Goal: Task Accomplishment & Management: Complete application form

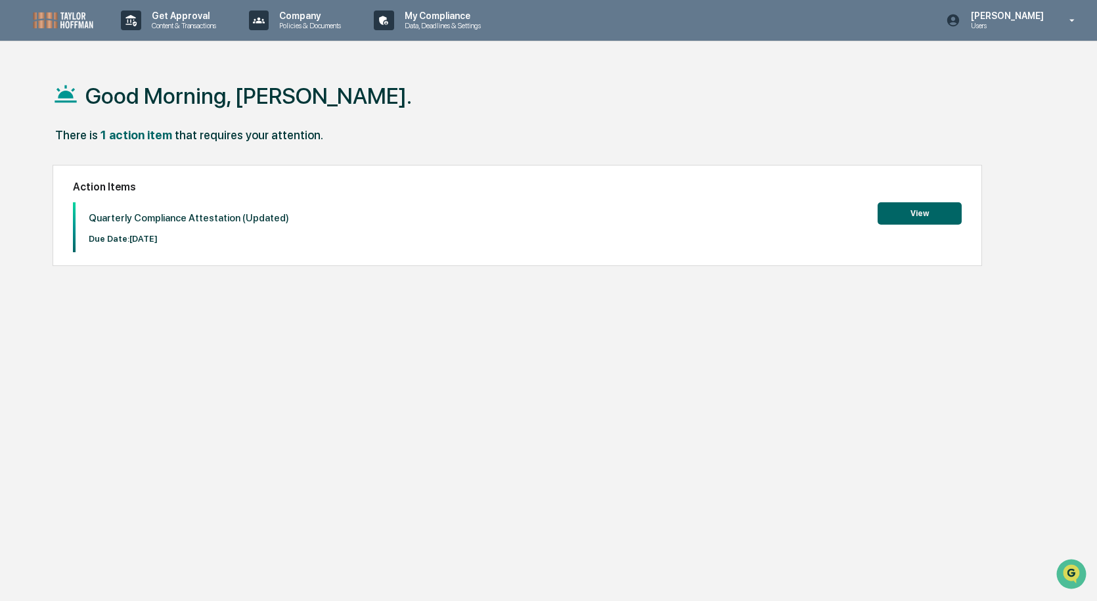
click at [909, 215] on button "View" at bounding box center [919, 213] width 84 height 22
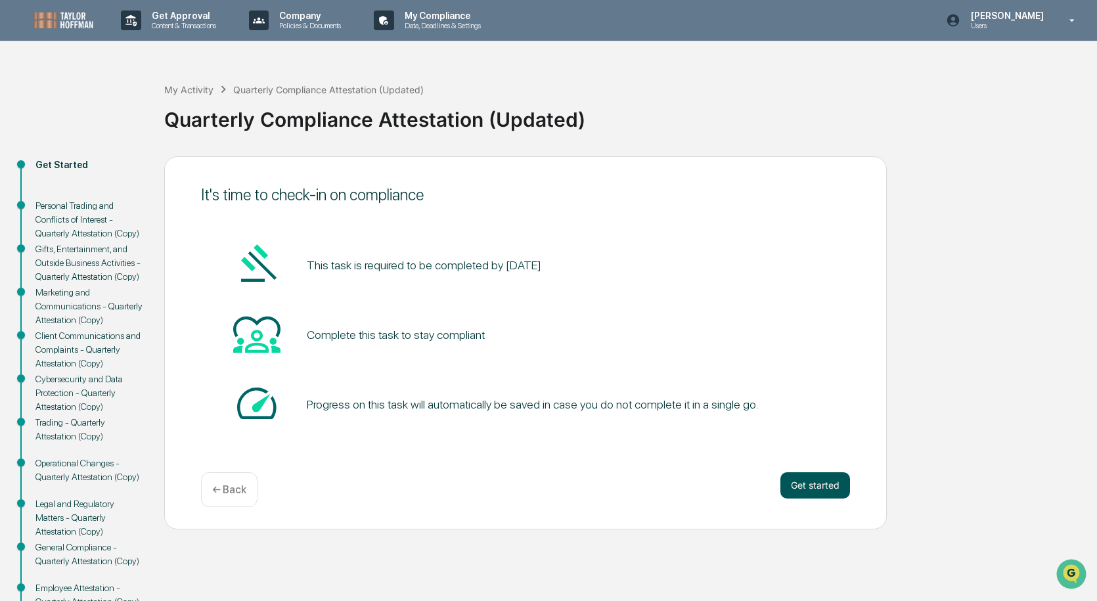
click at [793, 480] on button "Get started" at bounding box center [815, 485] width 70 height 26
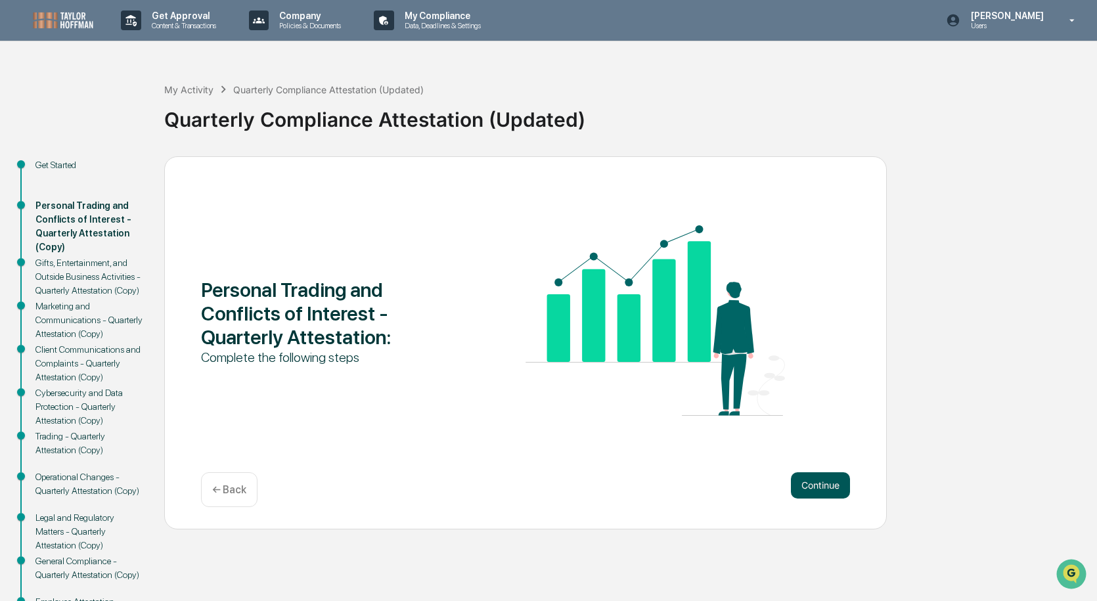
click at [807, 481] on button "Continue" at bounding box center [820, 485] width 59 height 26
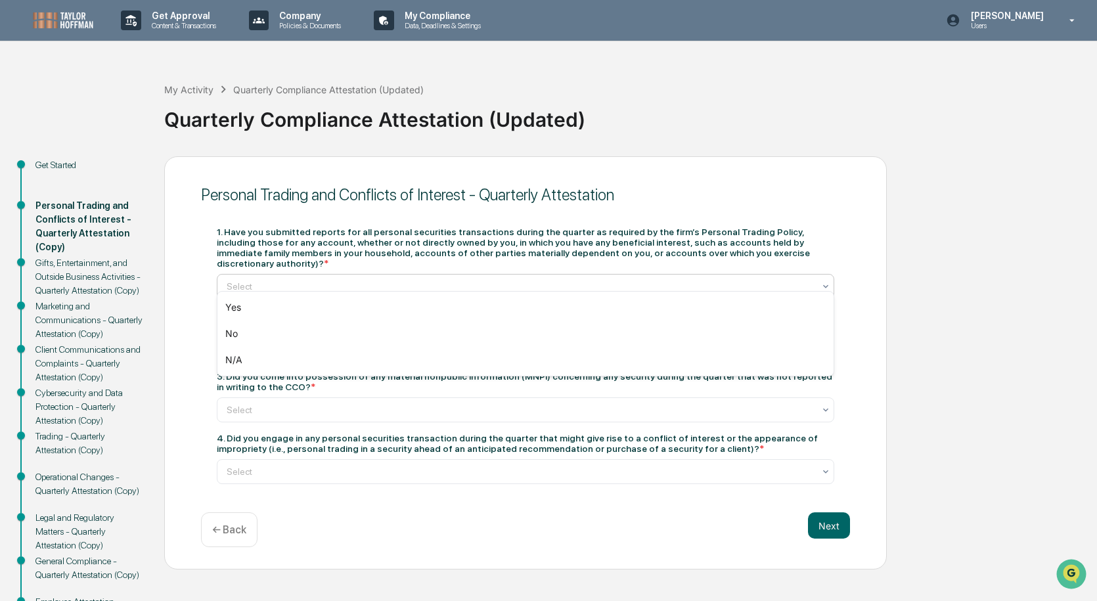
click at [315, 280] on div at bounding box center [520, 286] width 587 height 13
click at [559, 280] on div at bounding box center [520, 286] width 587 height 13
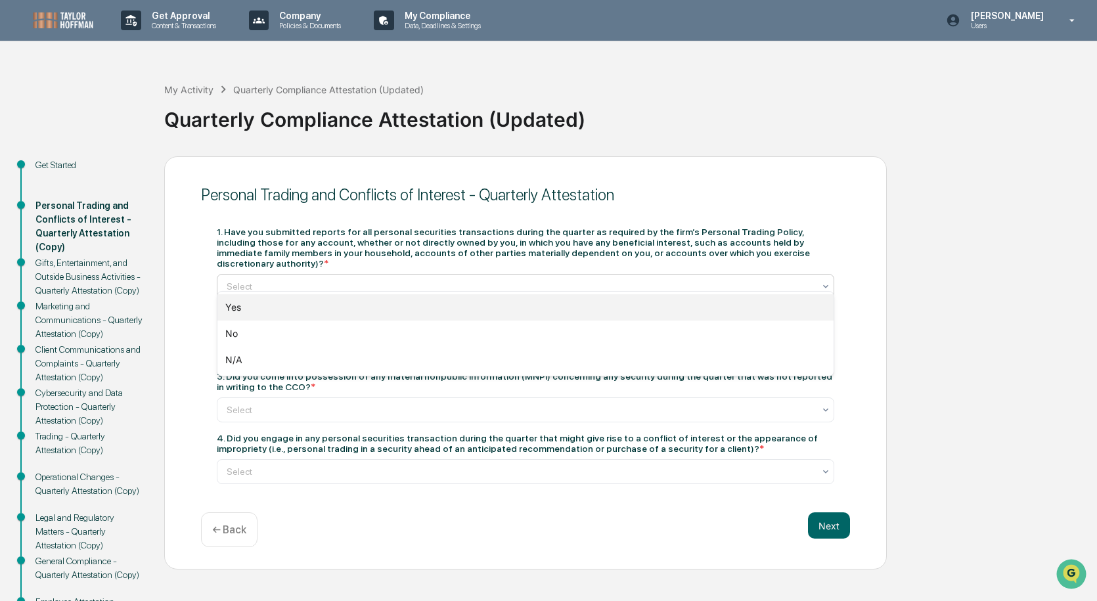
click at [525, 301] on div "Yes" at bounding box center [525, 307] width 616 height 26
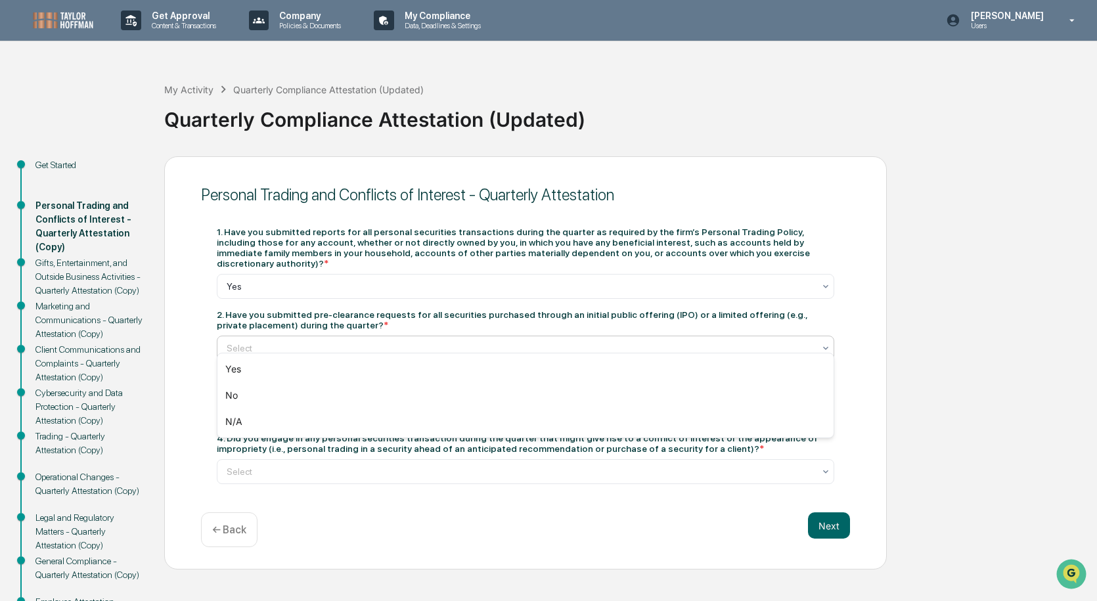
click at [410, 341] on div at bounding box center [520, 347] width 587 height 13
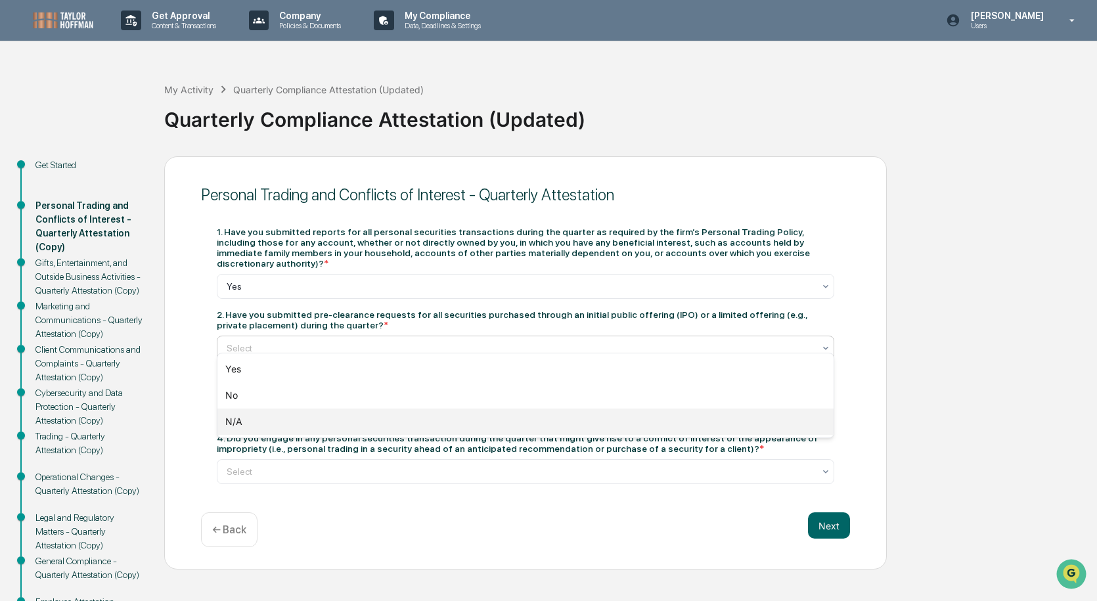
click at [380, 420] on div "N/A" at bounding box center [525, 421] width 616 height 26
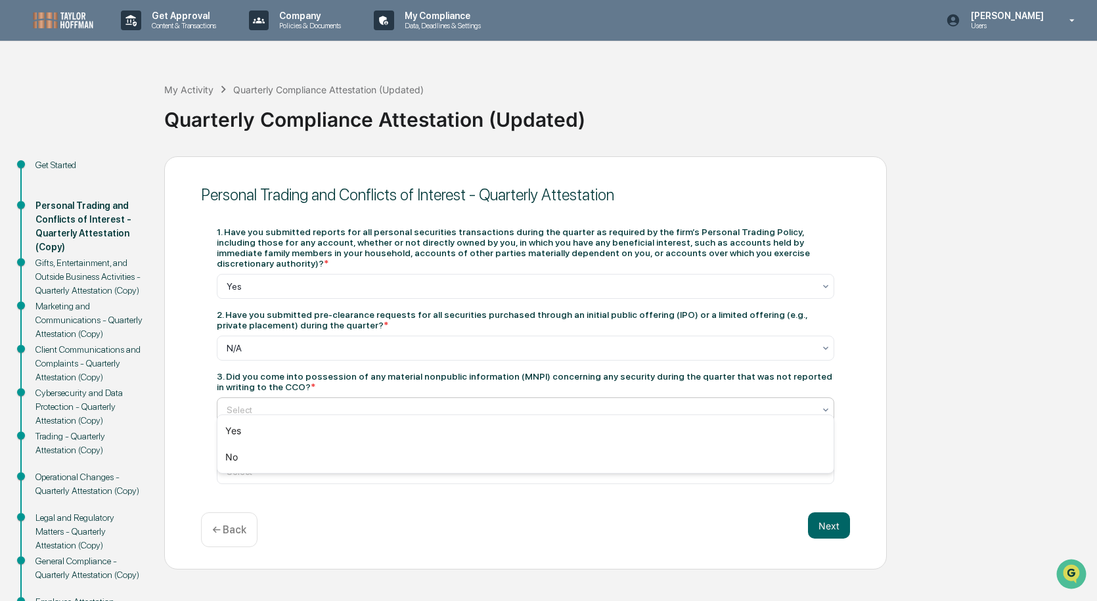
click at [431, 403] on div at bounding box center [520, 409] width 587 height 13
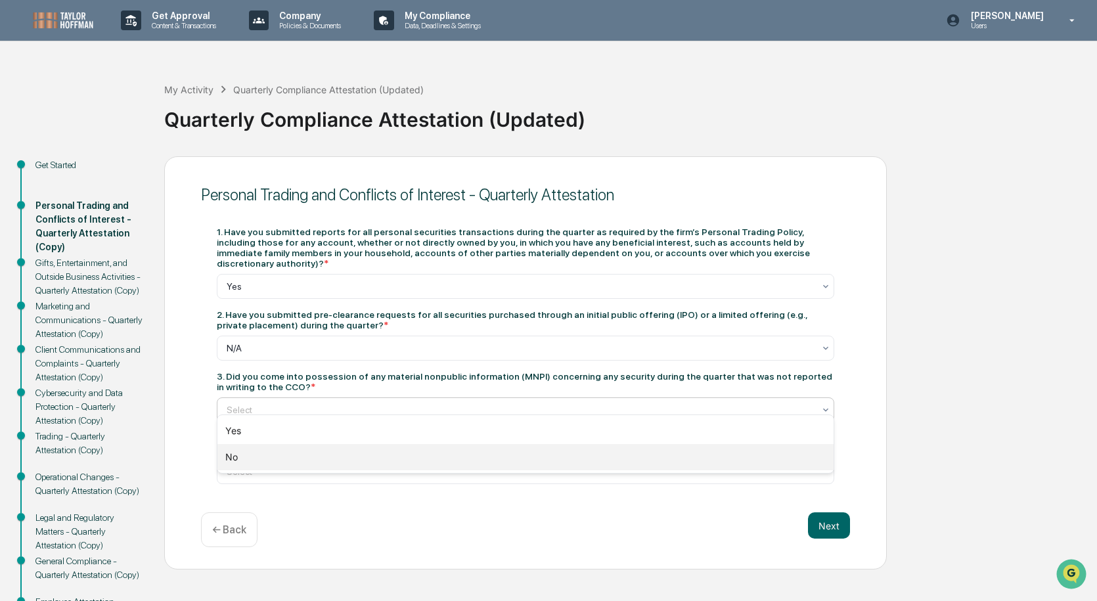
click at [397, 448] on div "No" at bounding box center [525, 457] width 616 height 26
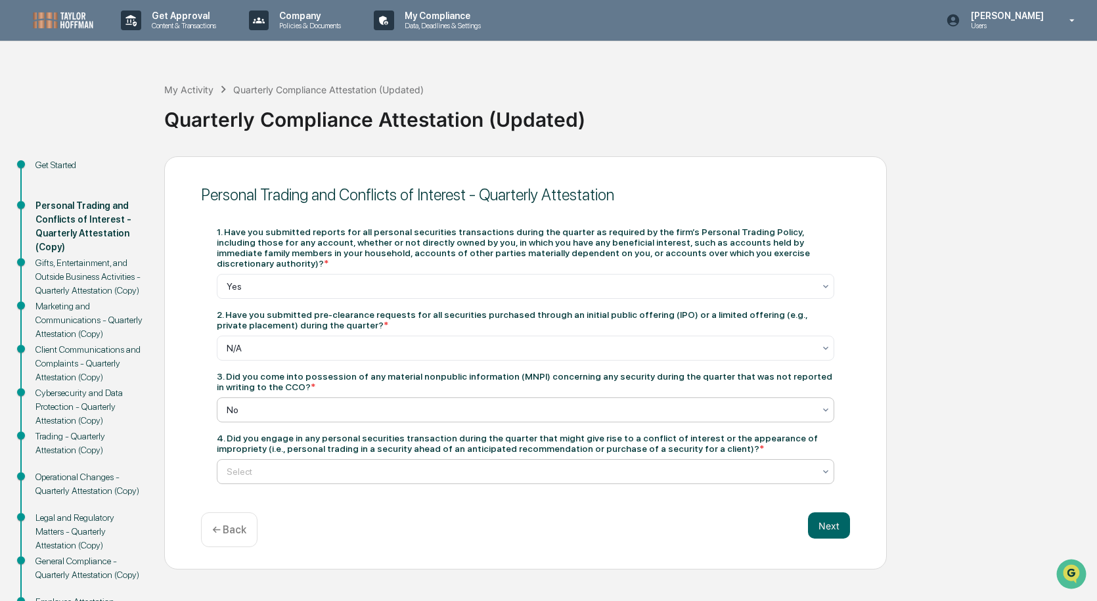
click at [401, 465] on div at bounding box center [520, 471] width 587 height 13
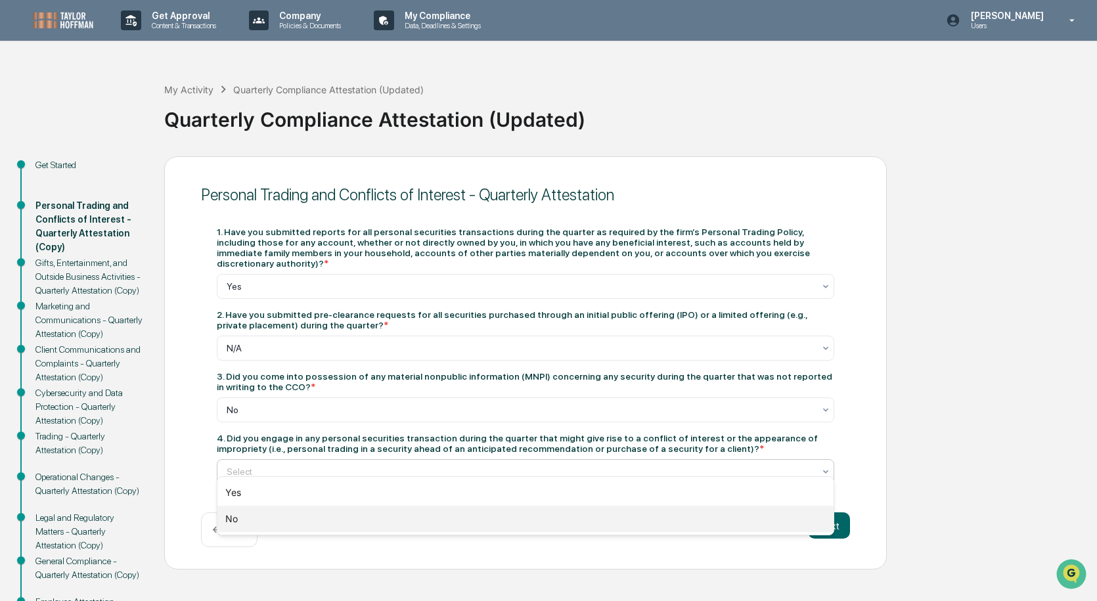
click at [392, 521] on div "No" at bounding box center [525, 519] width 616 height 26
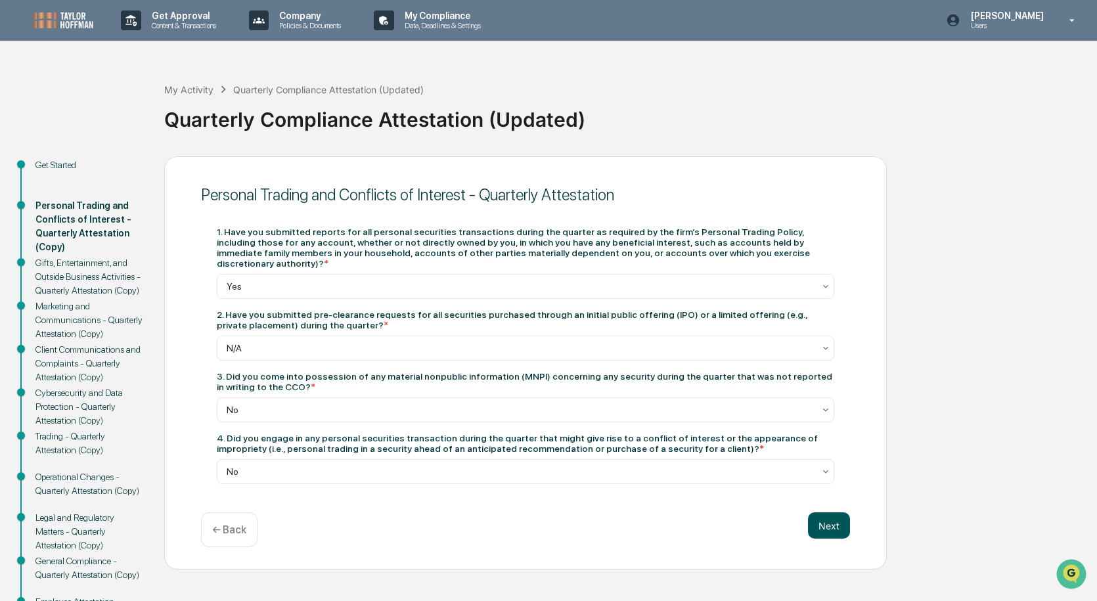
click at [823, 527] on button "Next" at bounding box center [829, 525] width 42 height 26
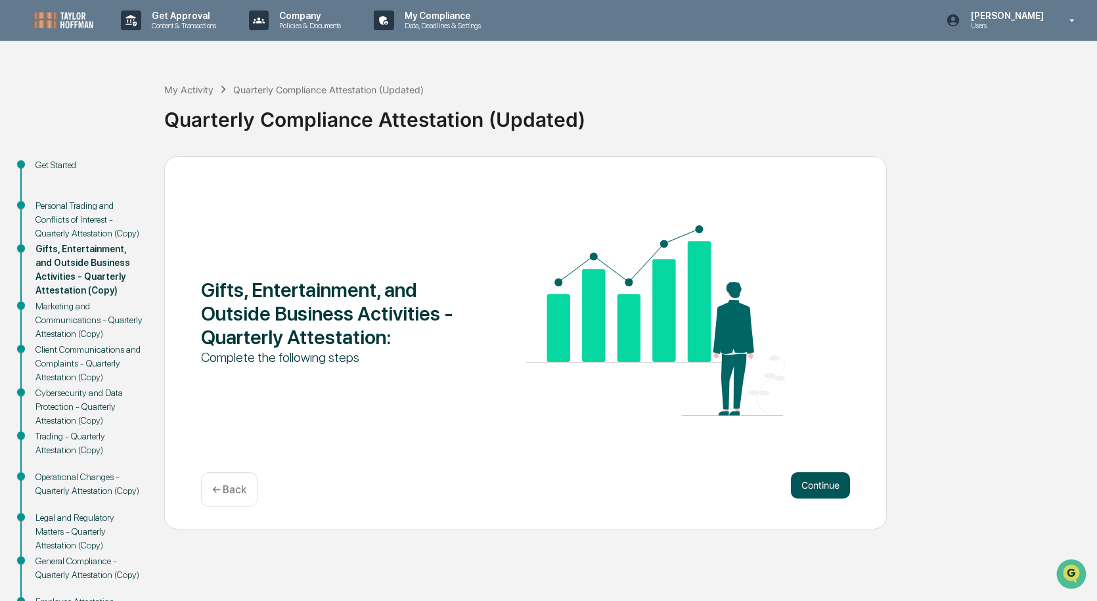
click at [829, 477] on button "Continue" at bounding box center [820, 485] width 59 height 26
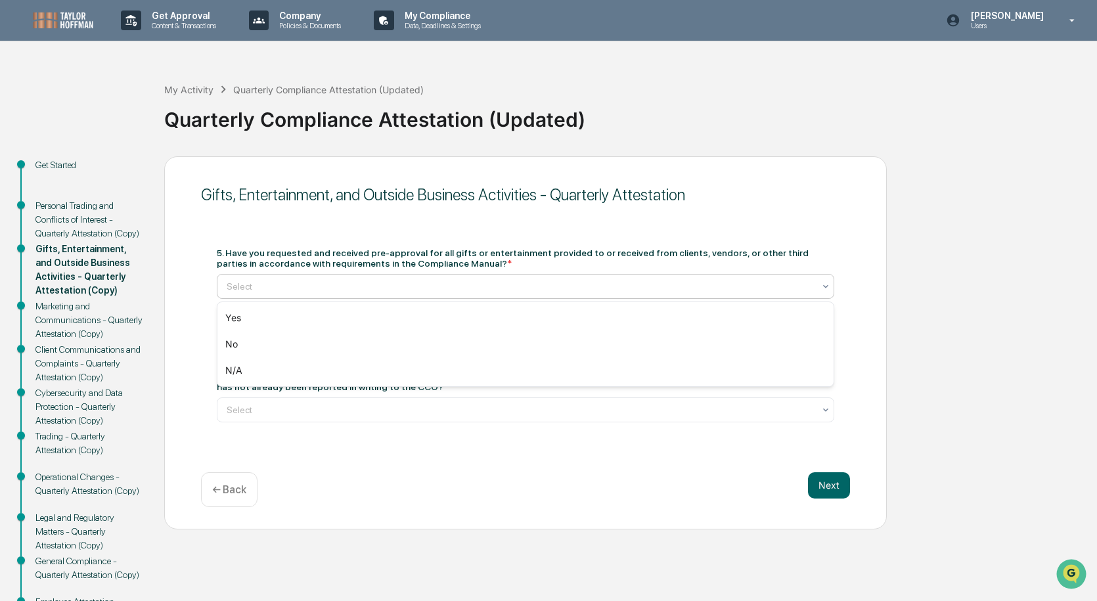
click at [624, 278] on div "Select" at bounding box center [520, 286] width 600 height 18
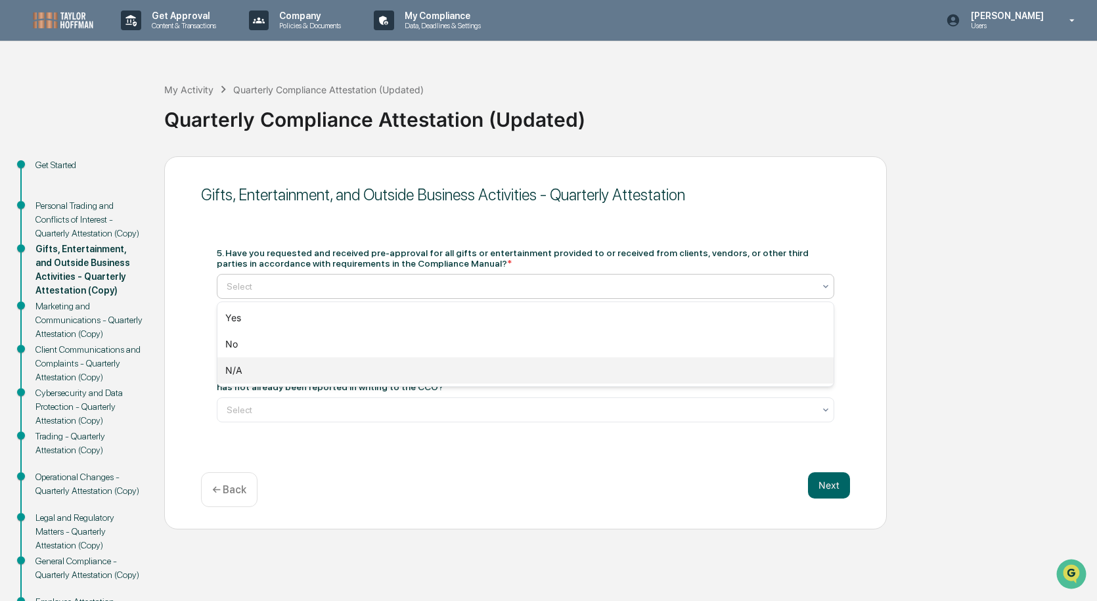
click at [579, 372] on div "N/A" at bounding box center [525, 370] width 616 height 26
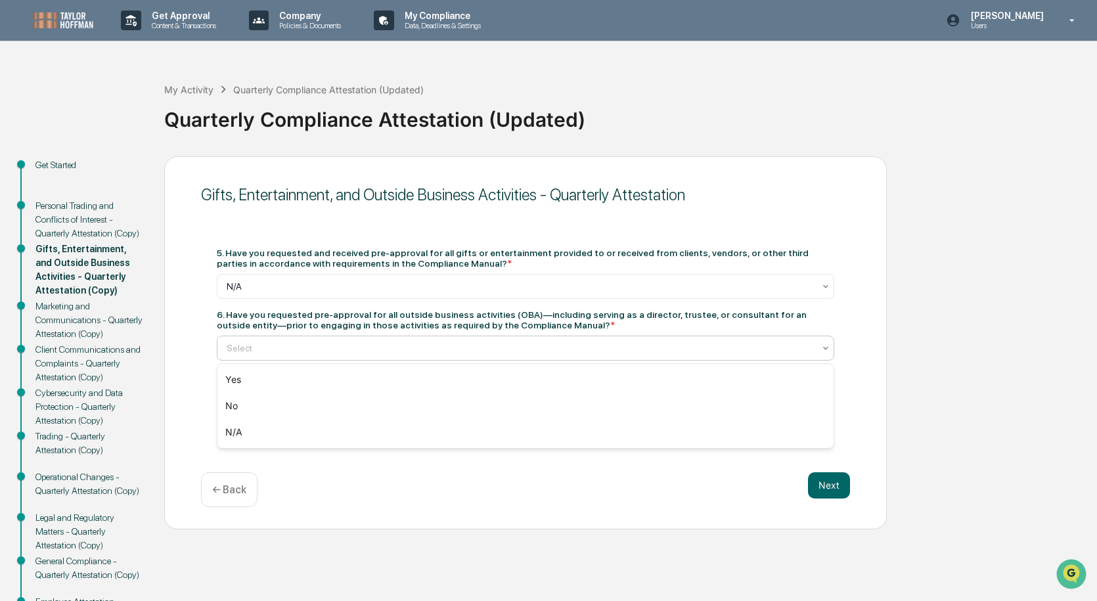
click at [510, 349] on div at bounding box center [520, 347] width 587 height 13
click at [494, 368] on div "Yes" at bounding box center [525, 379] width 616 height 26
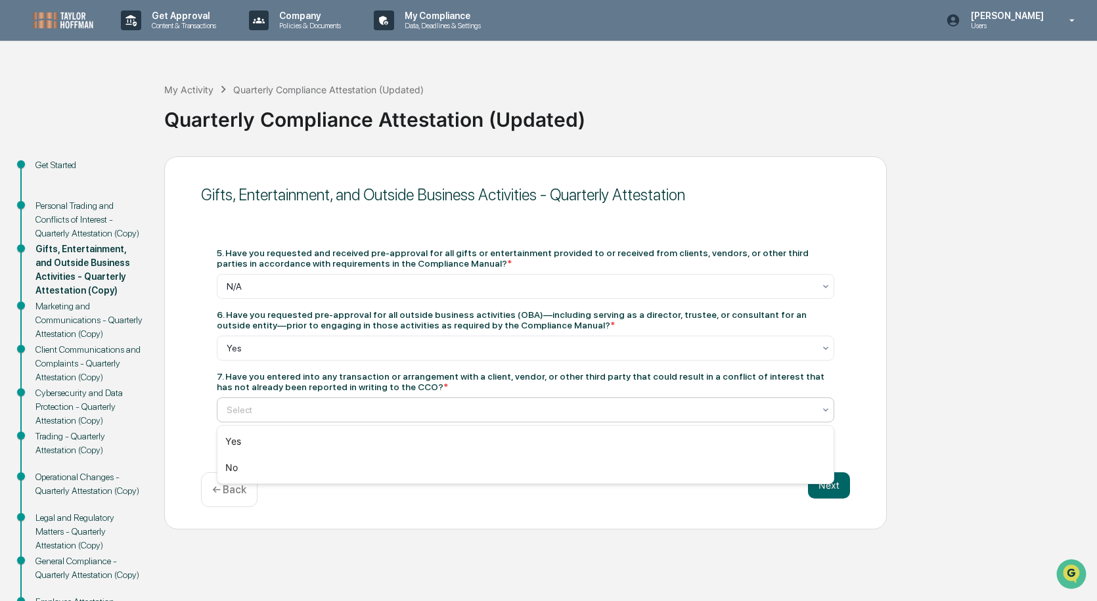
click at [495, 411] on div at bounding box center [520, 409] width 587 height 13
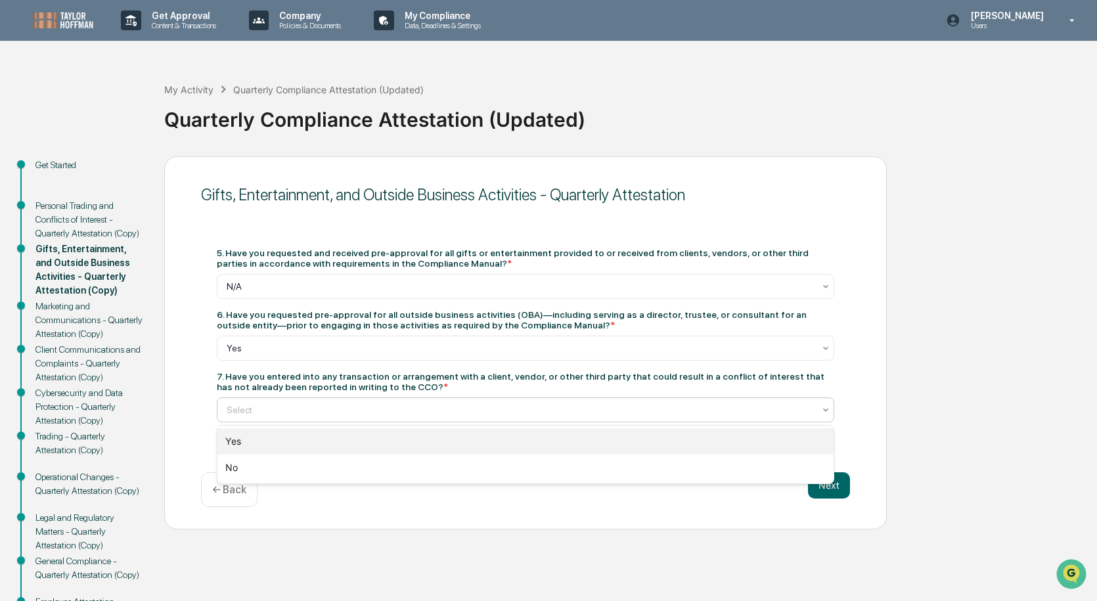
click at [492, 445] on div "Yes" at bounding box center [525, 441] width 616 height 26
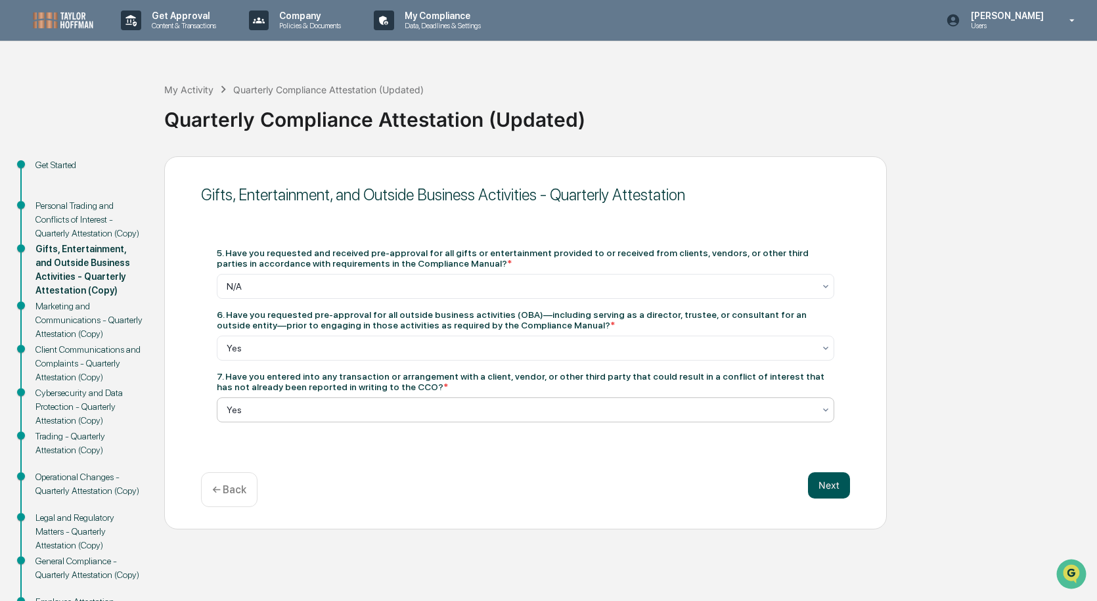
click at [843, 477] on button "Next" at bounding box center [829, 485] width 42 height 26
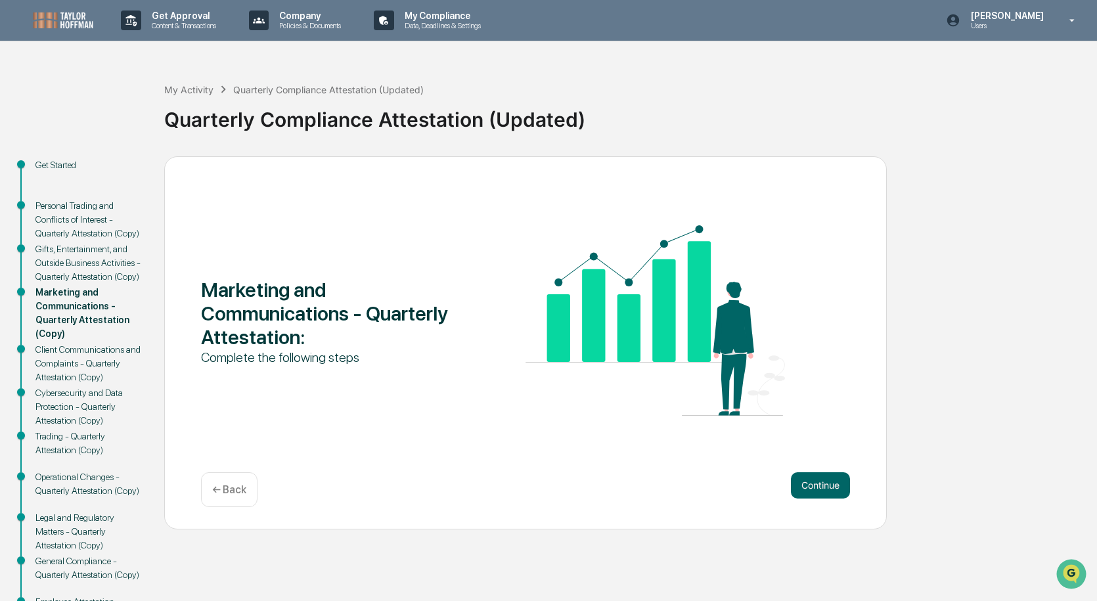
click at [843, 477] on button "Continue" at bounding box center [820, 485] width 59 height 26
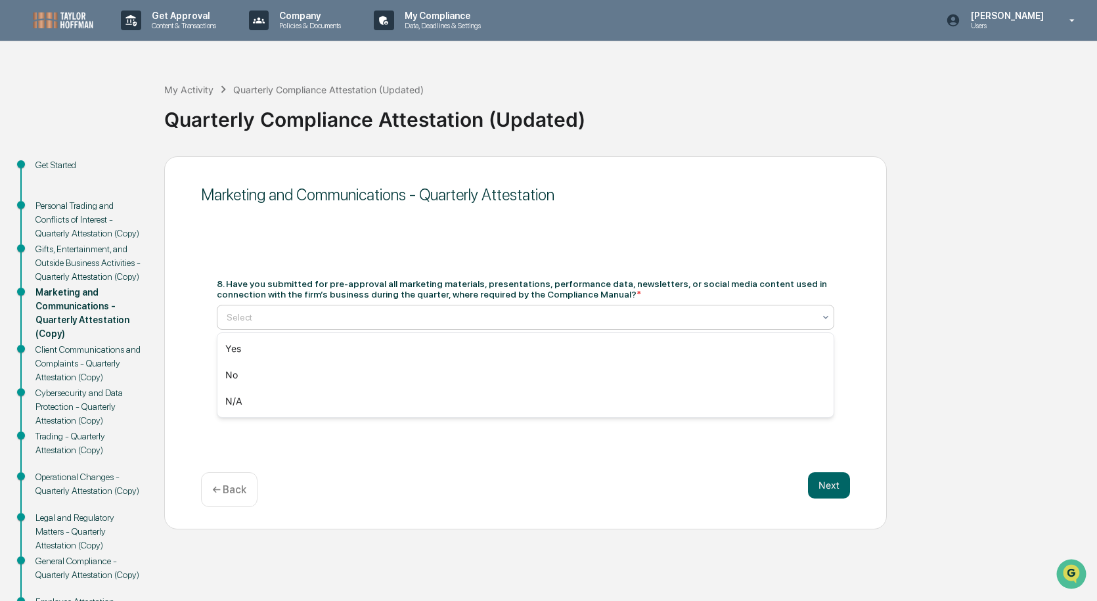
click at [441, 316] on div at bounding box center [520, 317] width 587 height 13
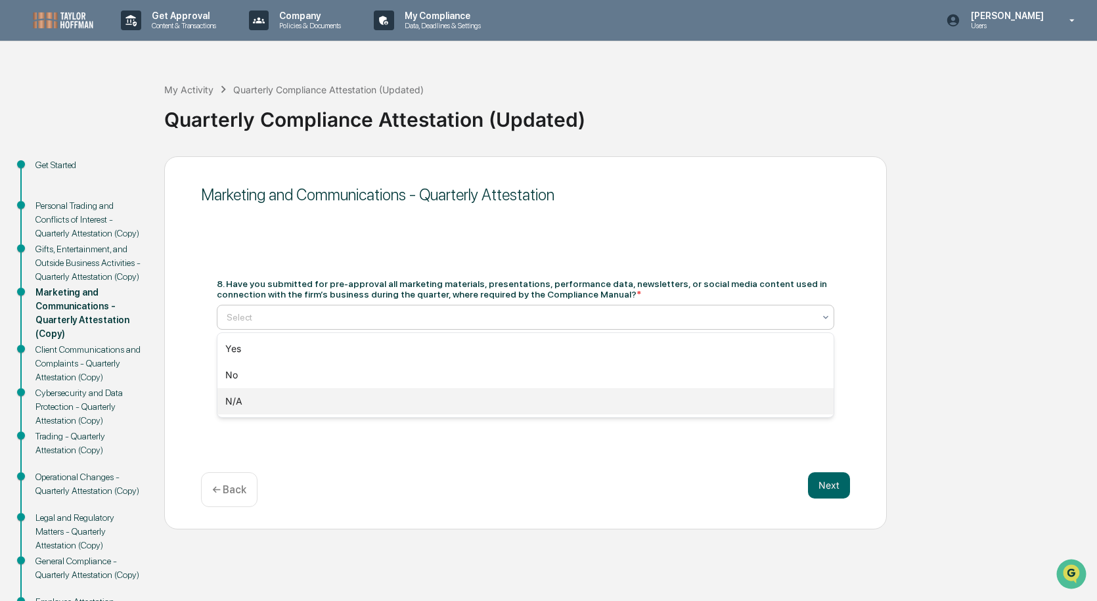
click at [437, 399] on div "N/A" at bounding box center [525, 401] width 616 height 26
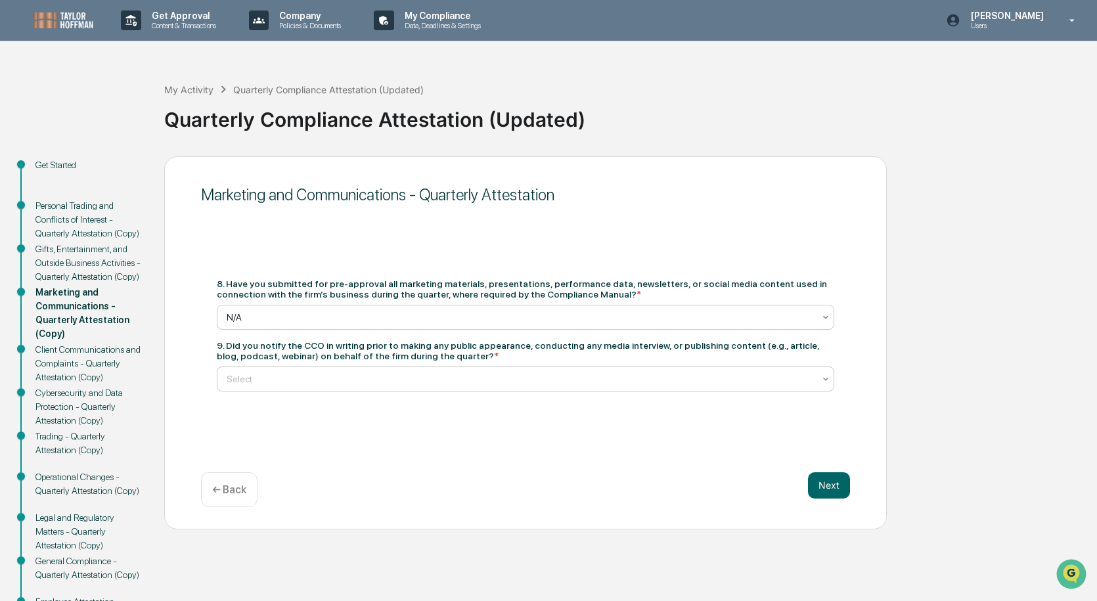
click at [438, 380] on div at bounding box center [520, 378] width 587 height 13
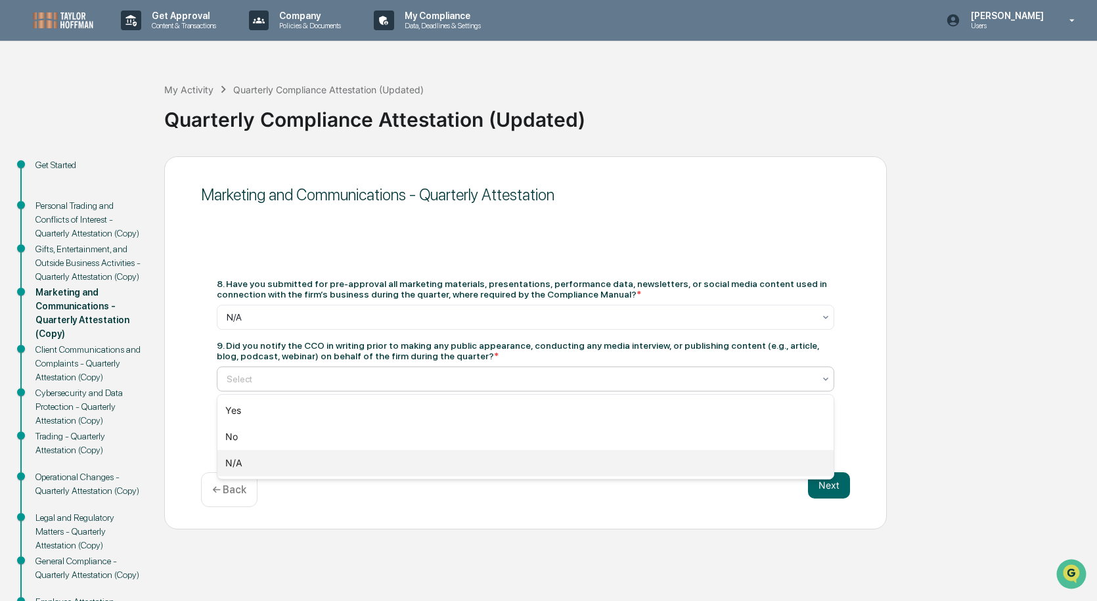
click at [415, 466] on div "N/A" at bounding box center [525, 463] width 616 height 26
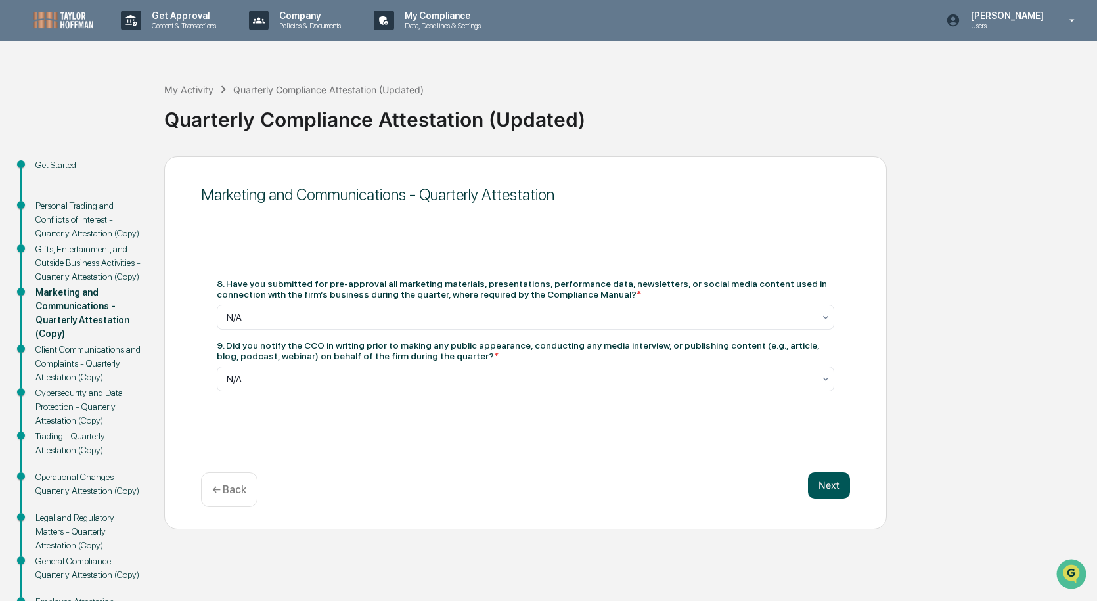
click at [817, 492] on button "Next" at bounding box center [829, 485] width 42 height 26
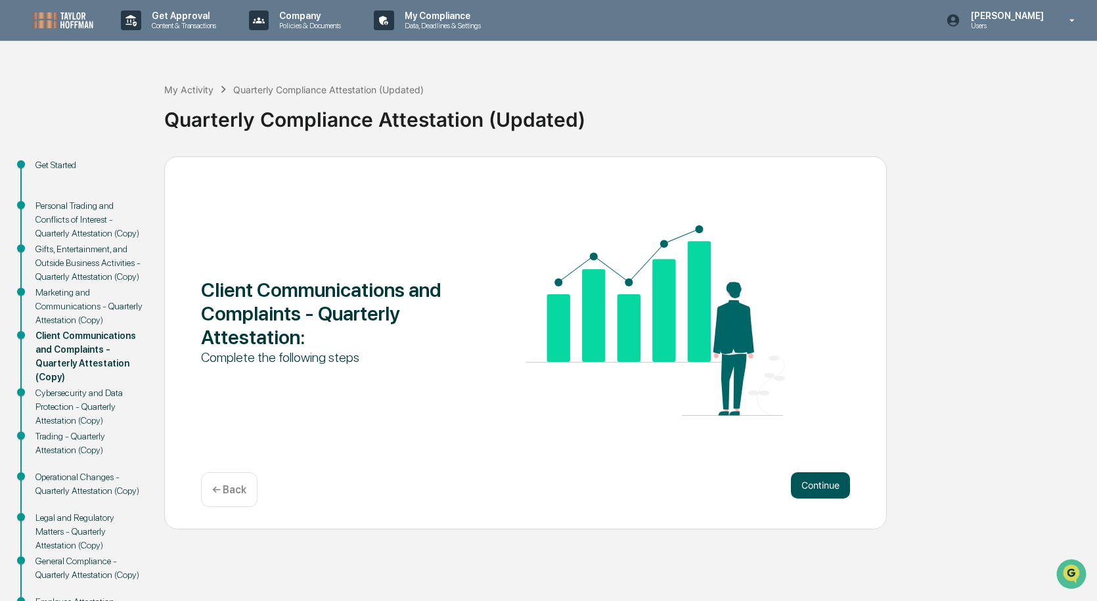
click at [846, 487] on button "Continue" at bounding box center [820, 485] width 59 height 26
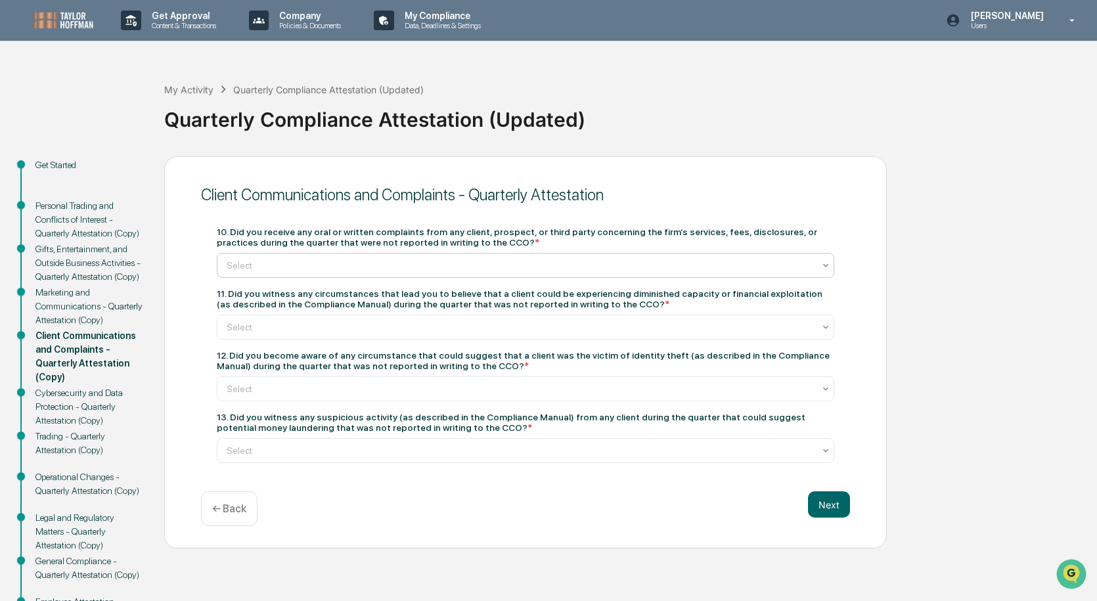
click at [460, 260] on div at bounding box center [520, 265] width 587 height 13
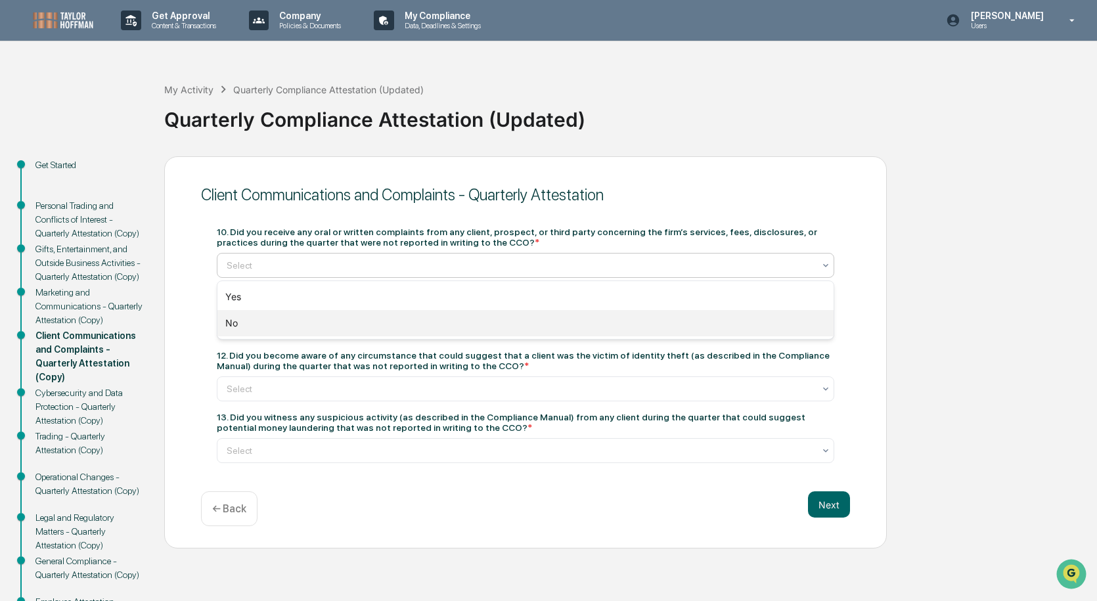
click at [460, 323] on div "No" at bounding box center [525, 323] width 616 height 26
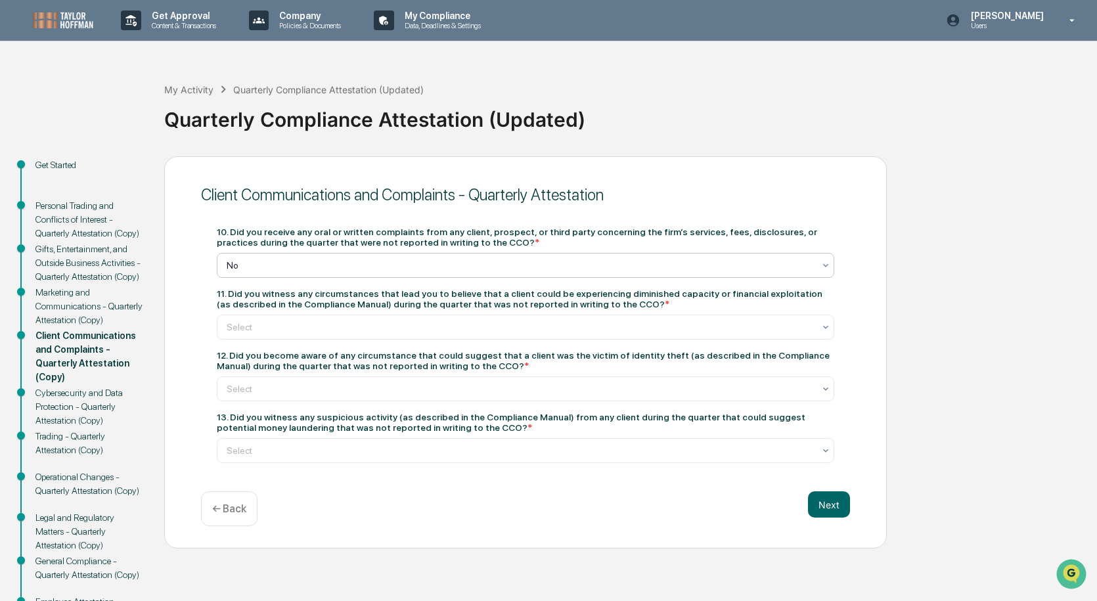
click at [460, 323] on div at bounding box center [520, 326] width 587 height 13
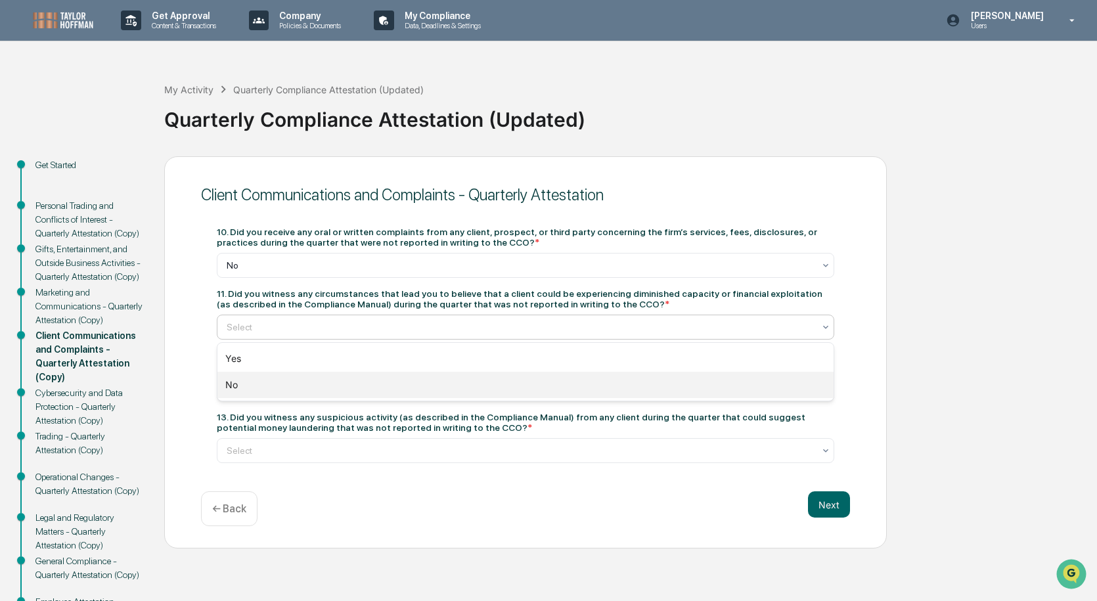
click at [439, 385] on div "No" at bounding box center [525, 385] width 616 height 26
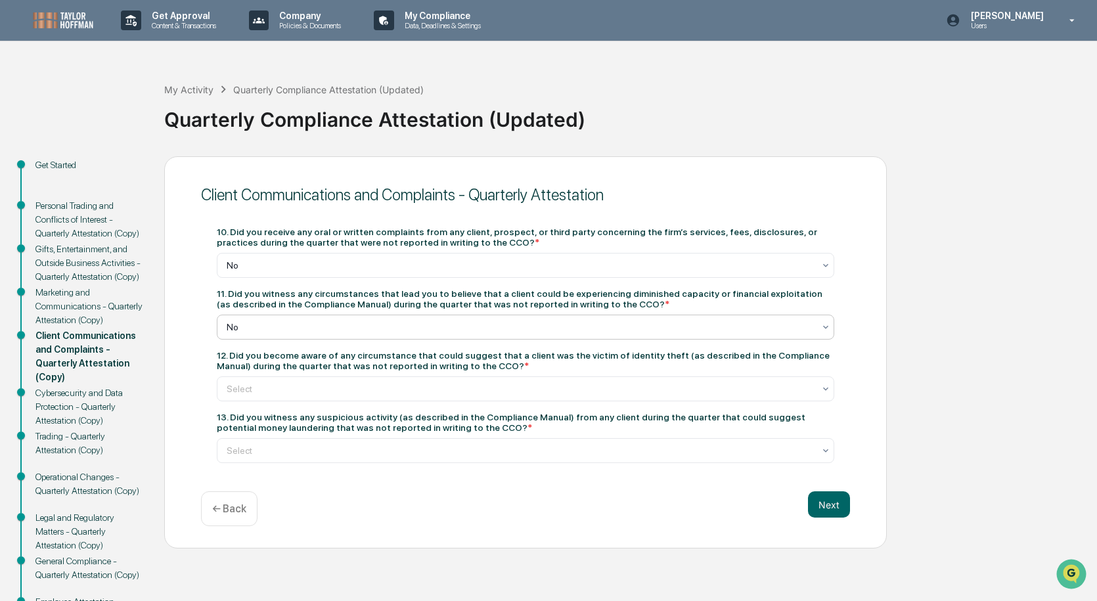
click at [439, 385] on div at bounding box center [520, 388] width 587 height 13
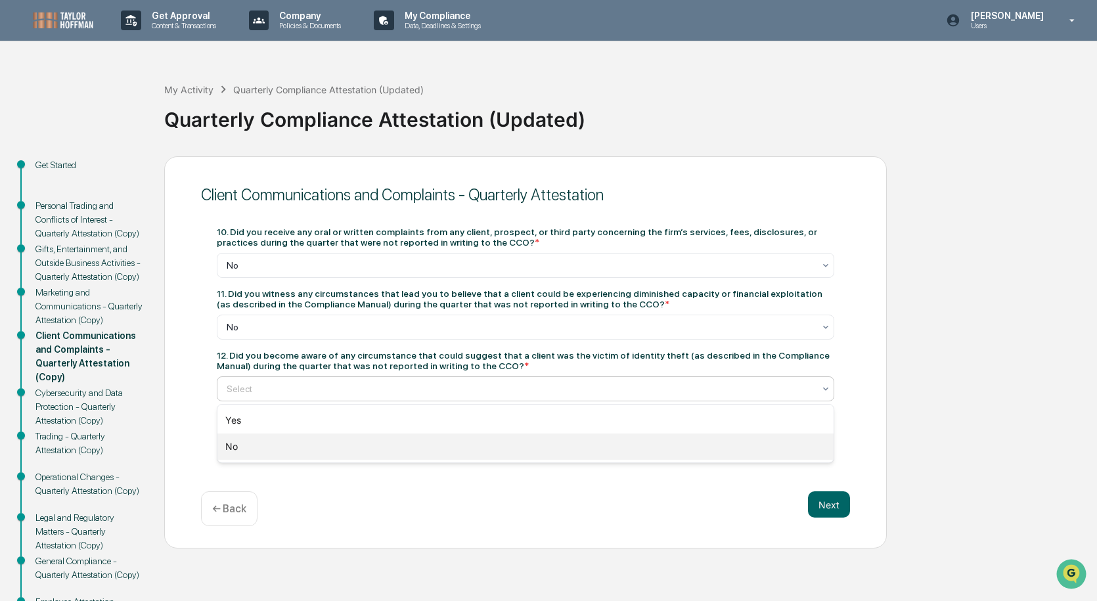
click at [427, 445] on div "No" at bounding box center [525, 446] width 616 height 26
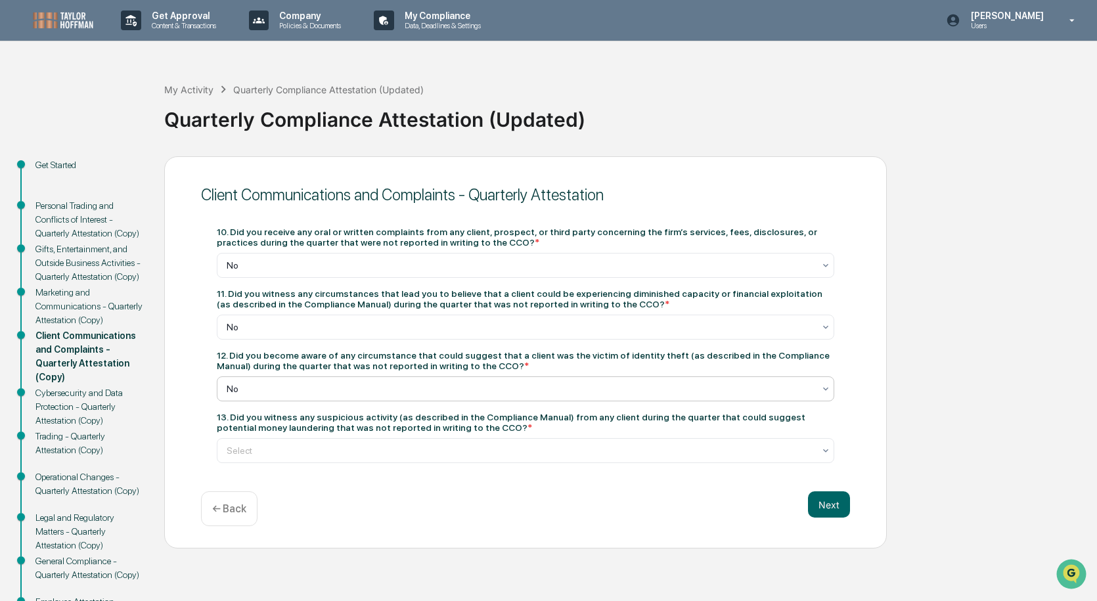
click at [427, 445] on div at bounding box center [520, 450] width 587 height 13
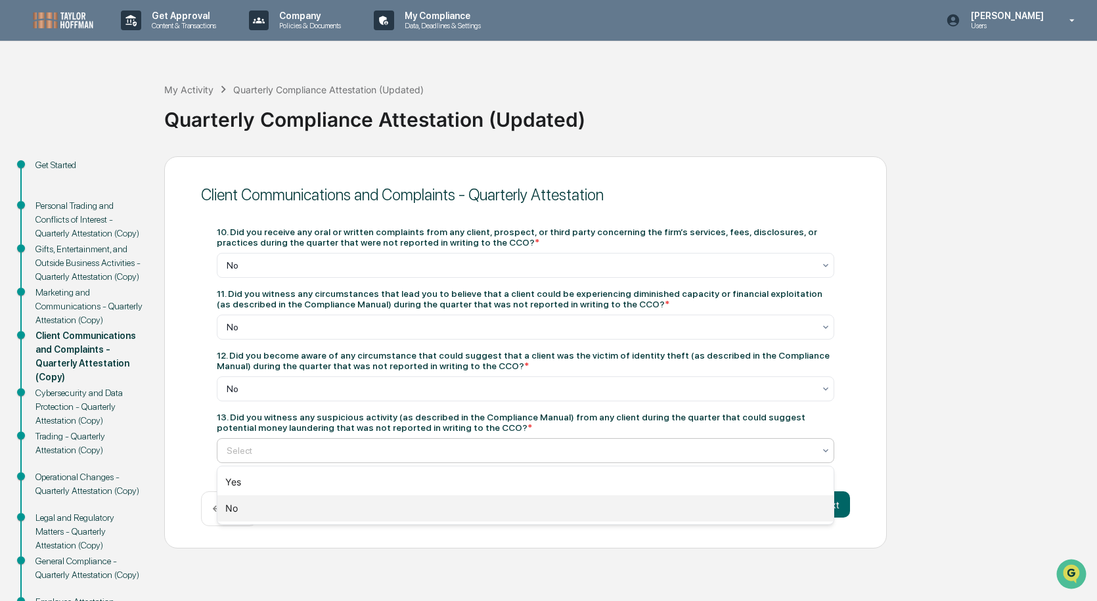
click at [414, 508] on div "No" at bounding box center [525, 508] width 616 height 26
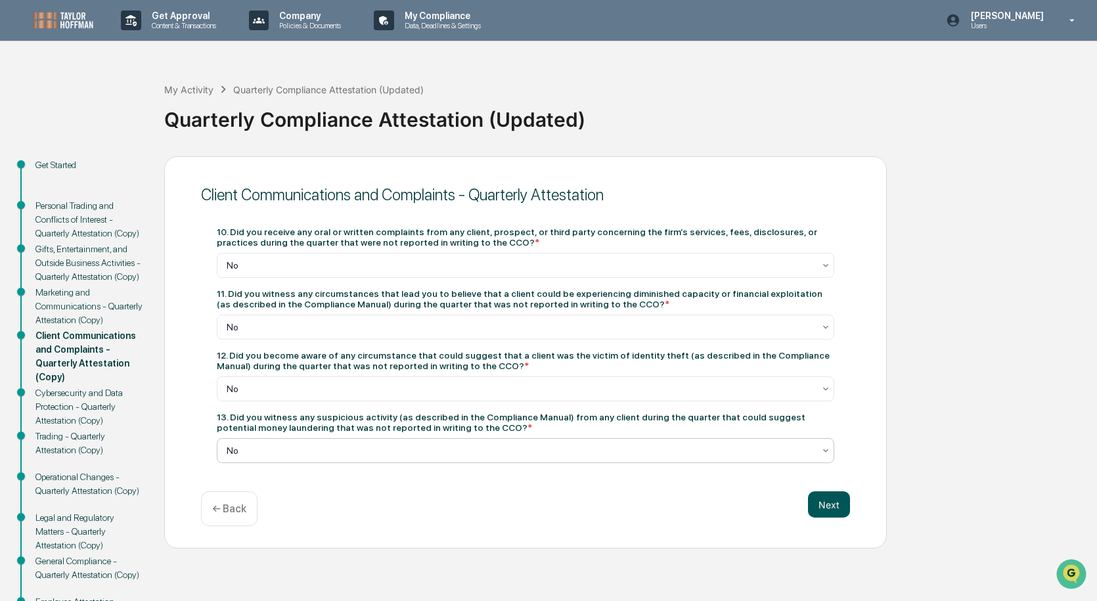
click at [835, 510] on button "Next" at bounding box center [829, 504] width 42 height 26
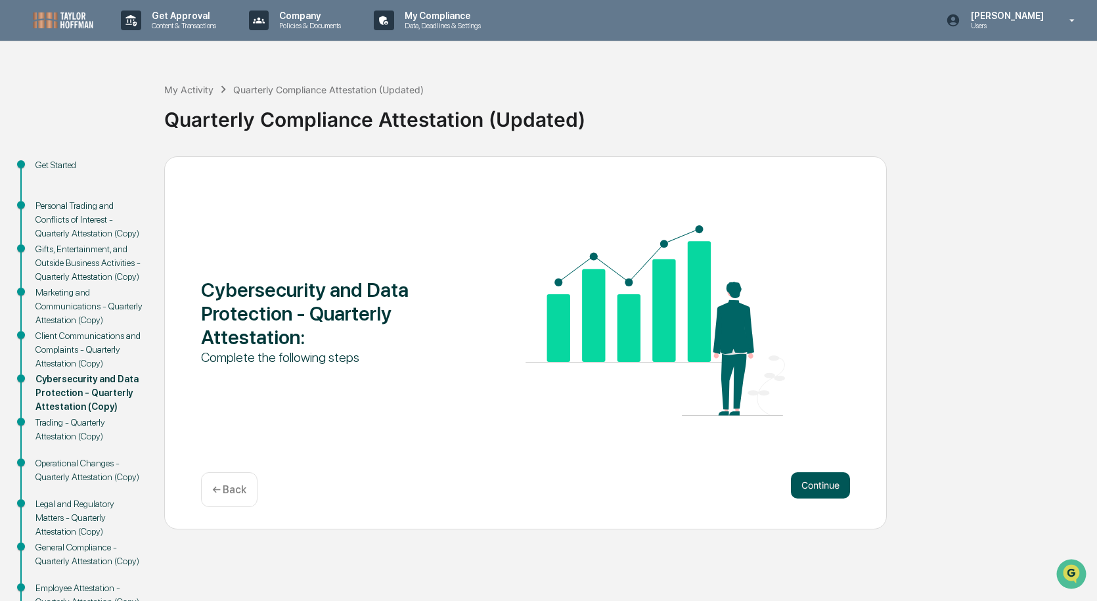
click at [822, 492] on button "Continue" at bounding box center [820, 485] width 59 height 26
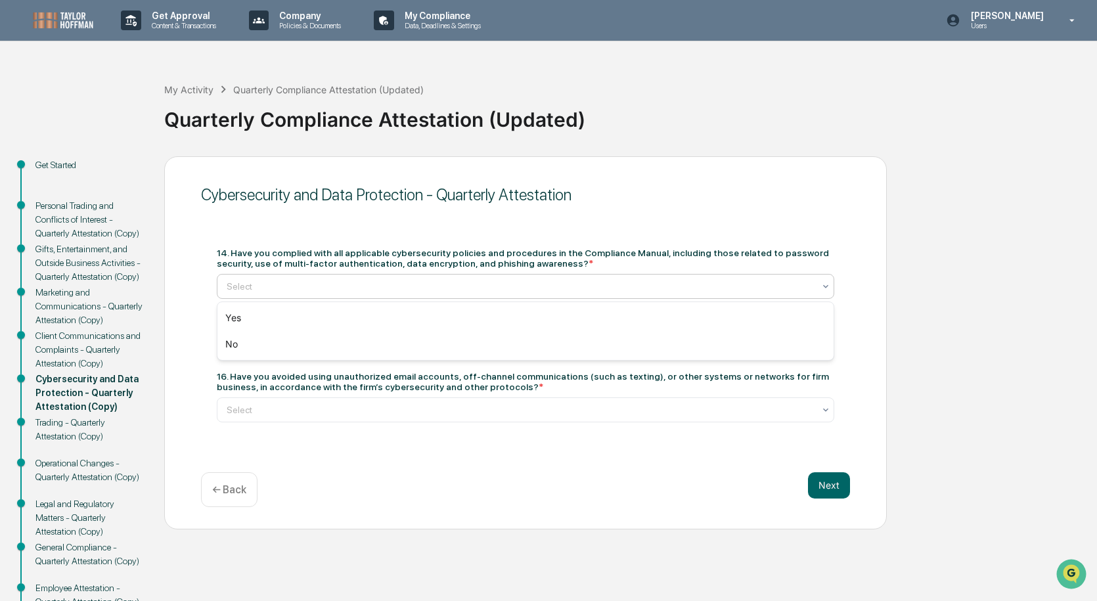
click at [451, 280] on div at bounding box center [520, 286] width 587 height 13
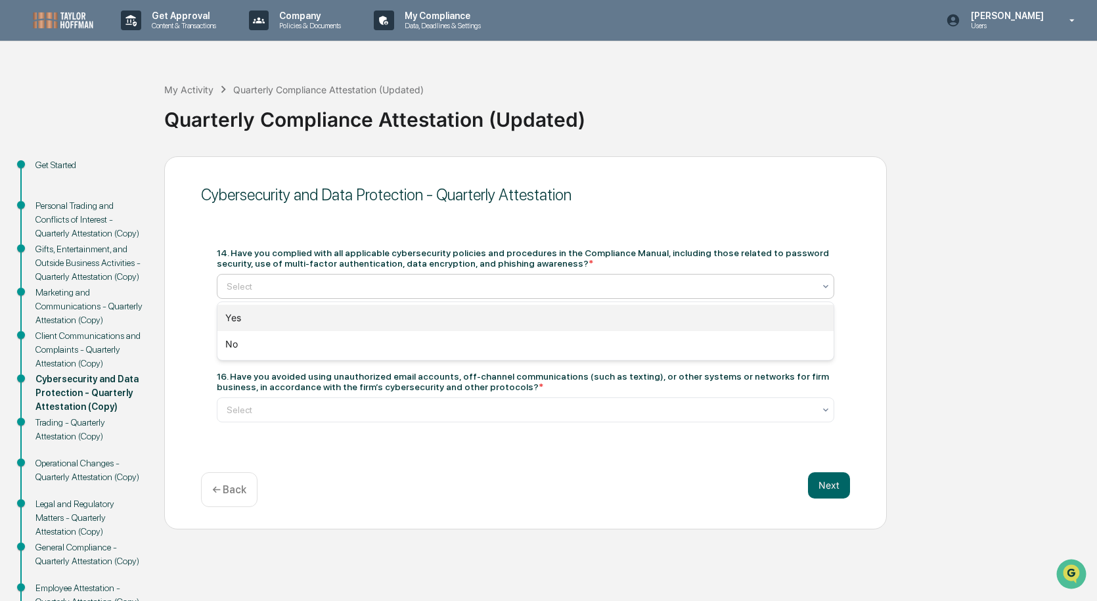
click at [416, 313] on div "Yes" at bounding box center [525, 318] width 616 height 26
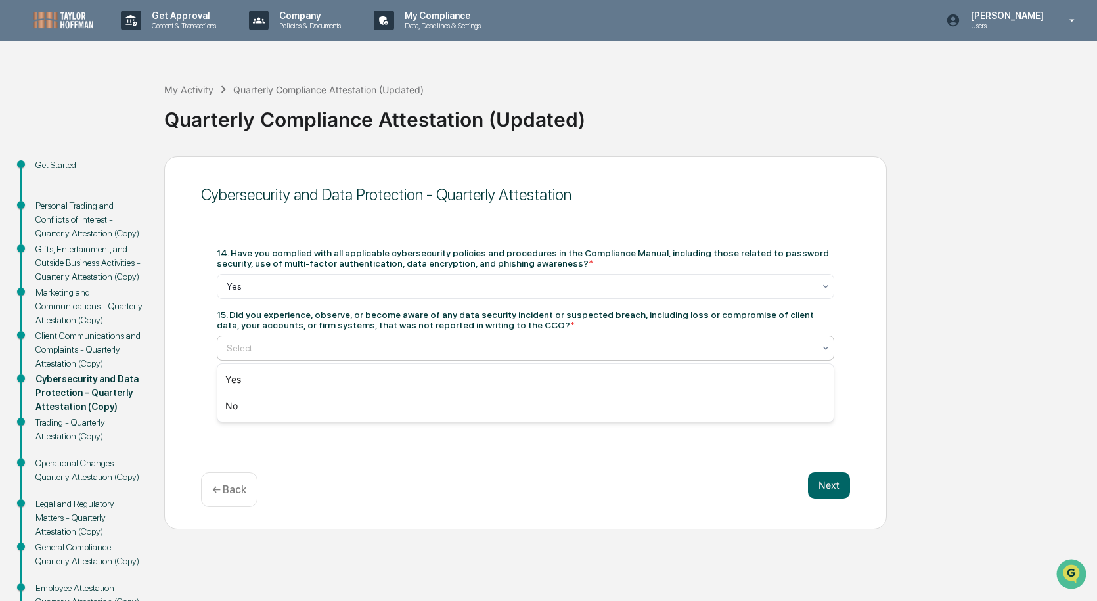
click at [402, 349] on div at bounding box center [520, 347] width 587 height 13
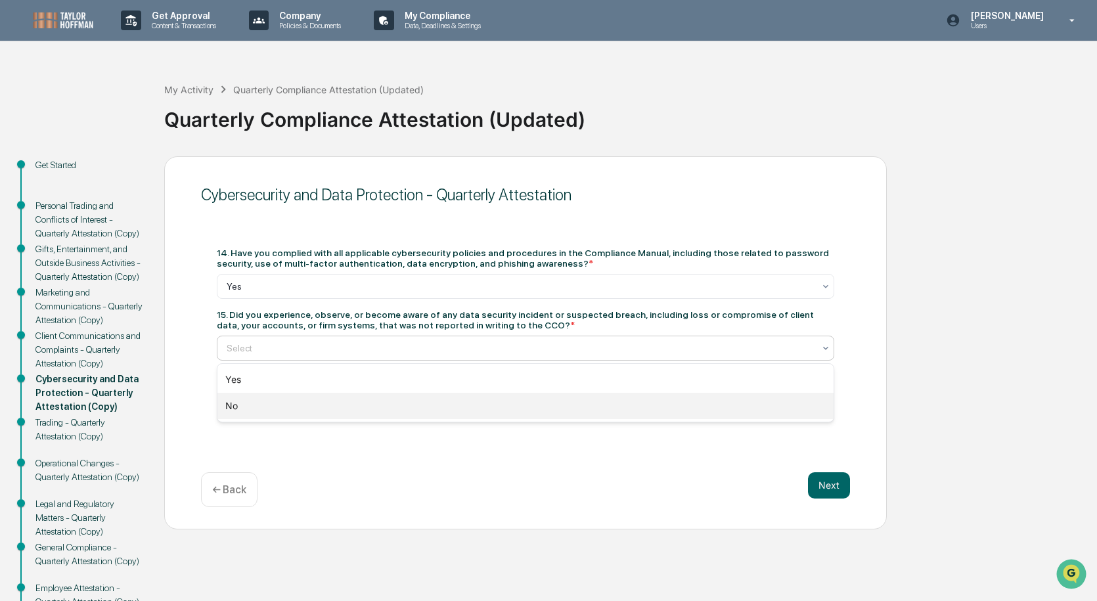
click at [380, 406] on div "No" at bounding box center [525, 406] width 616 height 26
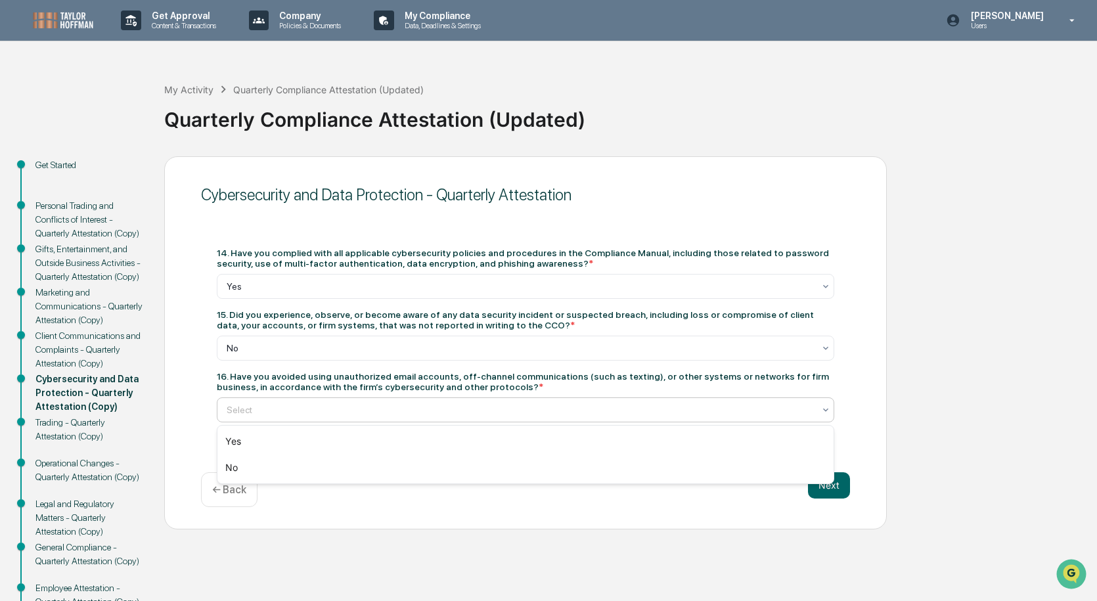
click at [380, 406] on div at bounding box center [520, 409] width 587 height 13
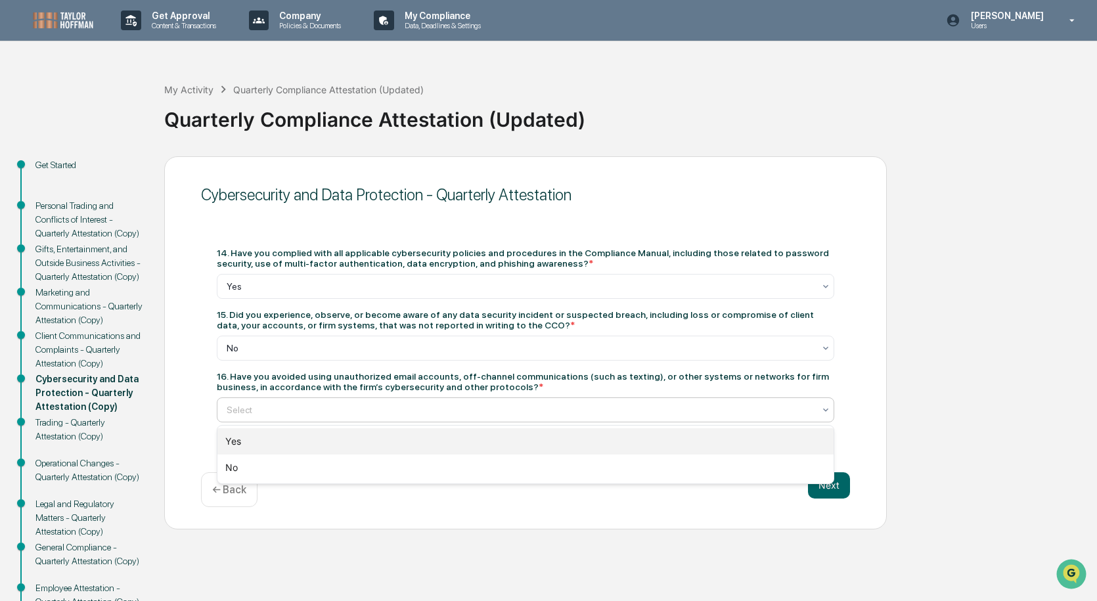
click at [364, 432] on div "Yes" at bounding box center [525, 441] width 616 height 26
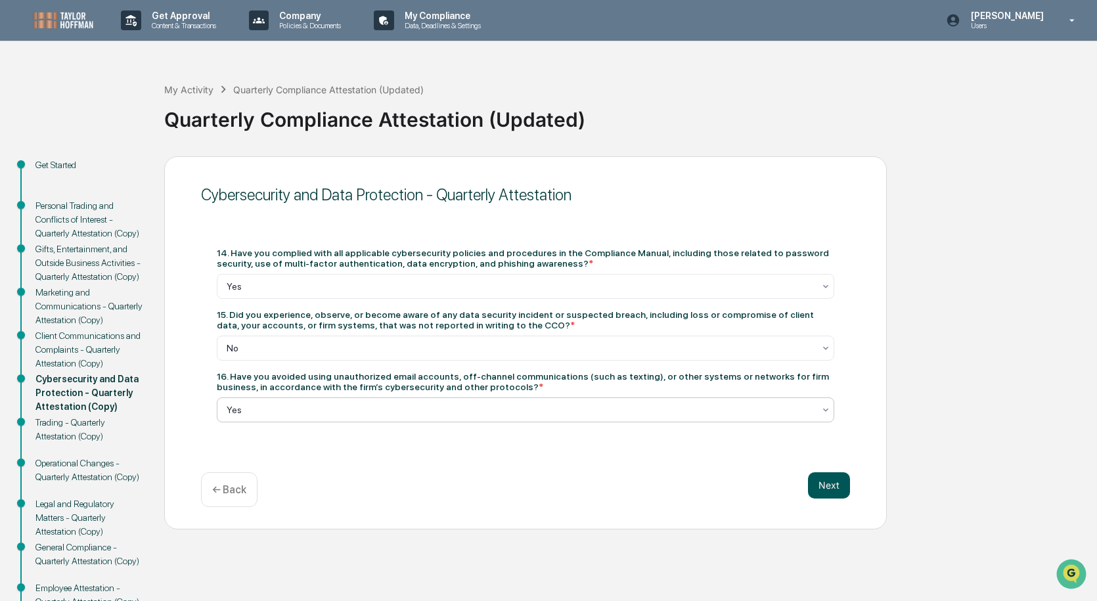
click at [818, 479] on button "Next" at bounding box center [829, 485] width 42 height 26
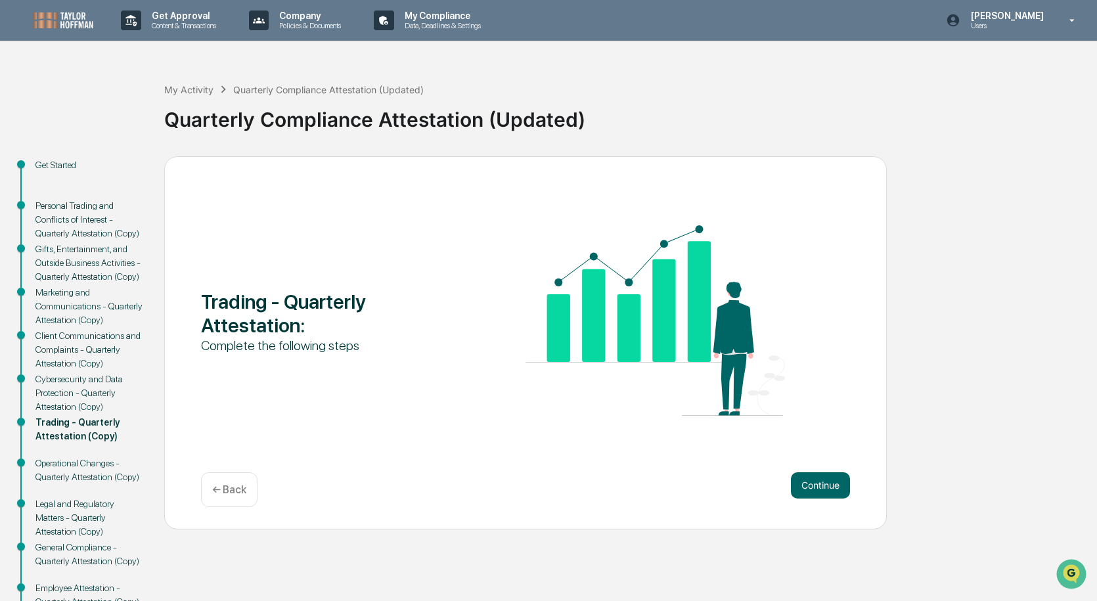
click at [818, 479] on button "Continue" at bounding box center [820, 485] width 59 height 26
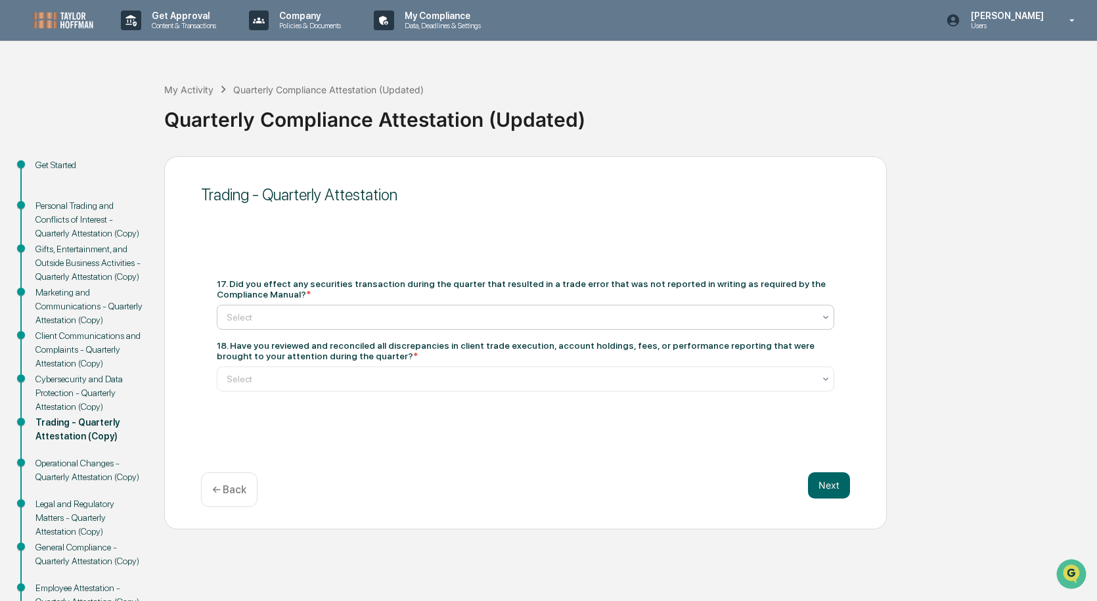
click at [320, 318] on div at bounding box center [520, 317] width 587 height 13
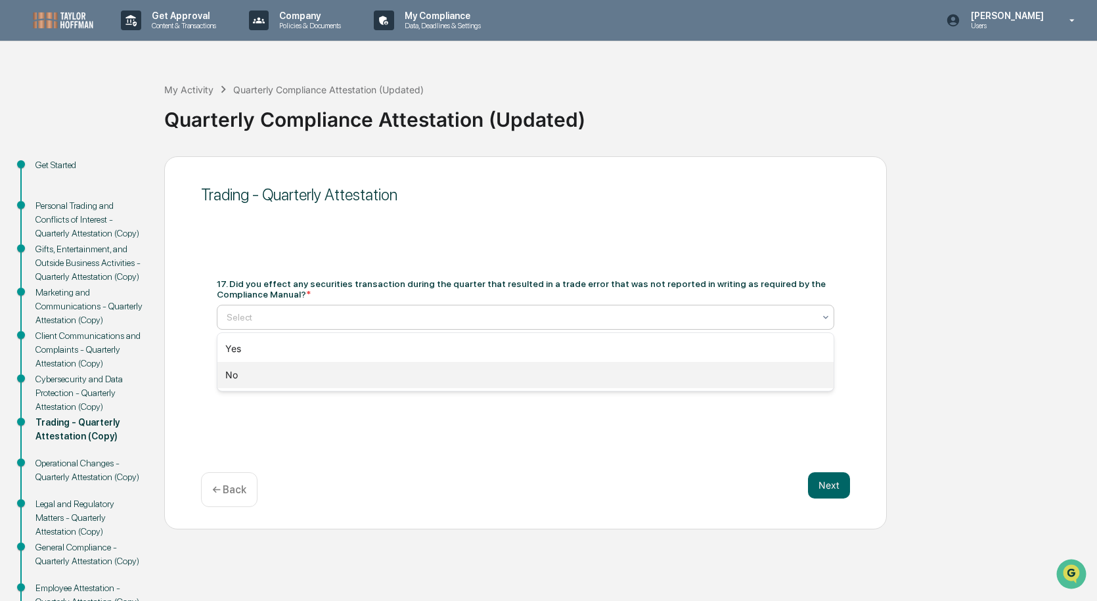
click at [315, 383] on div "No" at bounding box center [525, 375] width 616 height 26
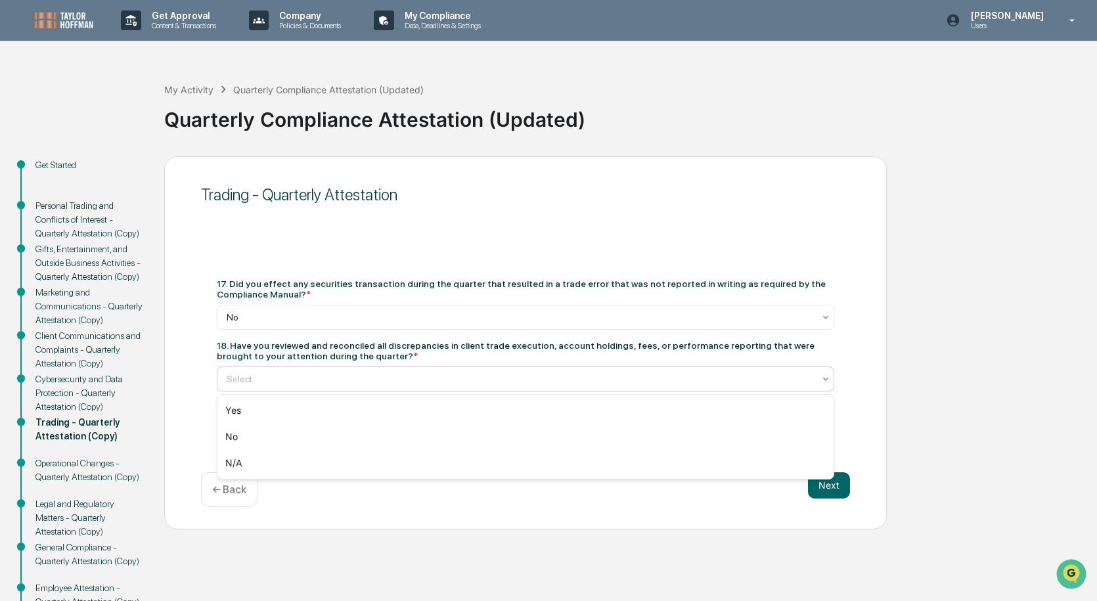
click at [315, 382] on div at bounding box center [520, 378] width 587 height 13
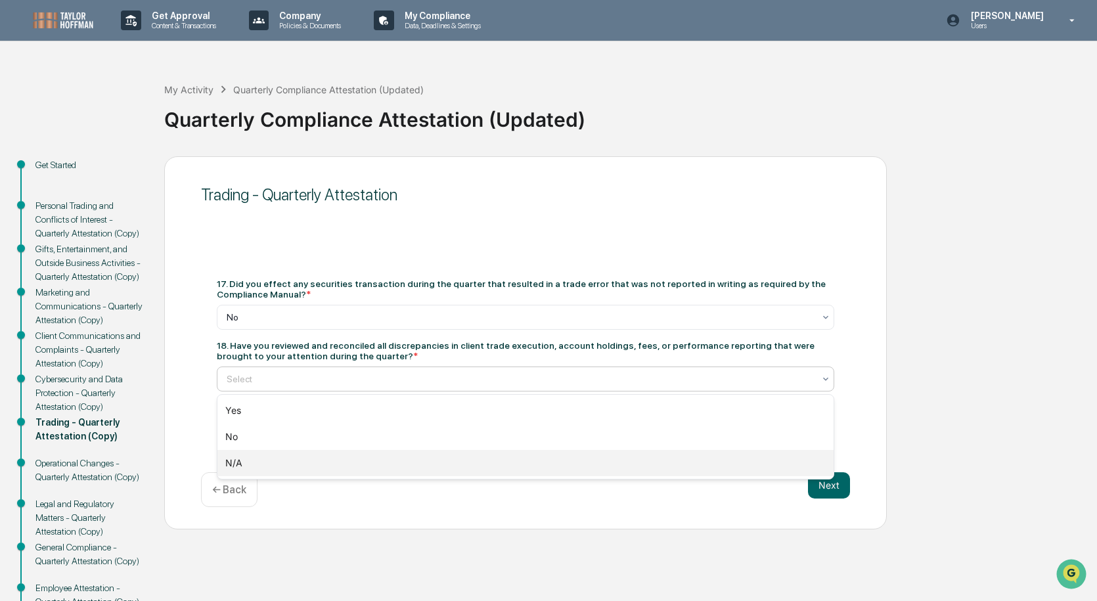
click at [315, 457] on div "N/A" at bounding box center [525, 463] width 616 height 26
click at [325, 372] on div at bounding box center [520, 378] width 587 height 13
click at [356, 330] on div "17. Did you effect any securities transaction during the quarter that resulted …" at bounding box center [525, 334] width 617 height 113
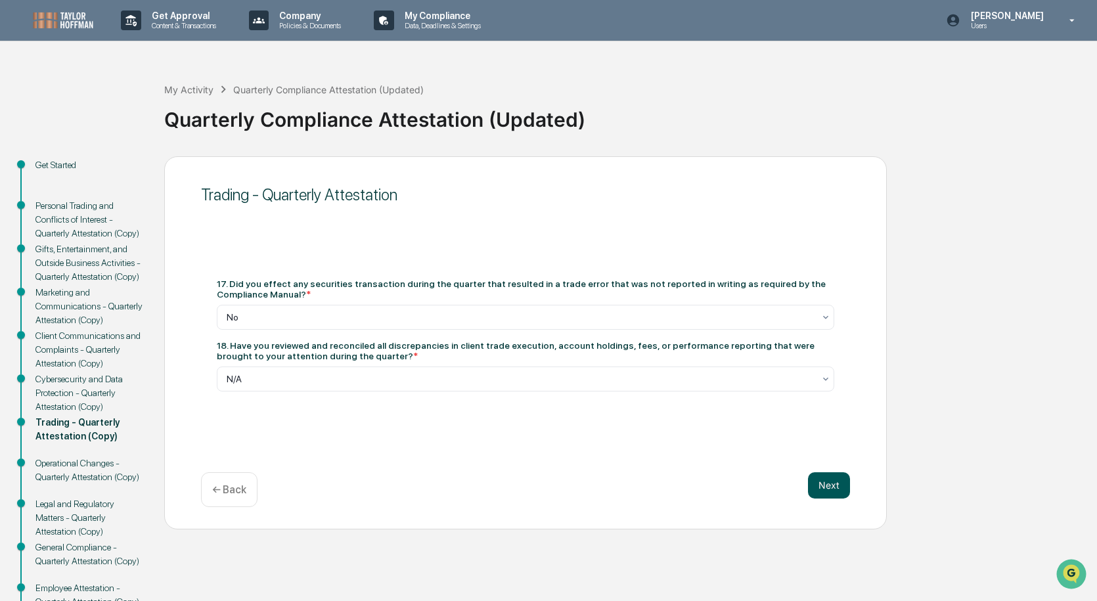
click at [810, 483] on button "Next" at bounding box center [829, 485] width 42 height 26
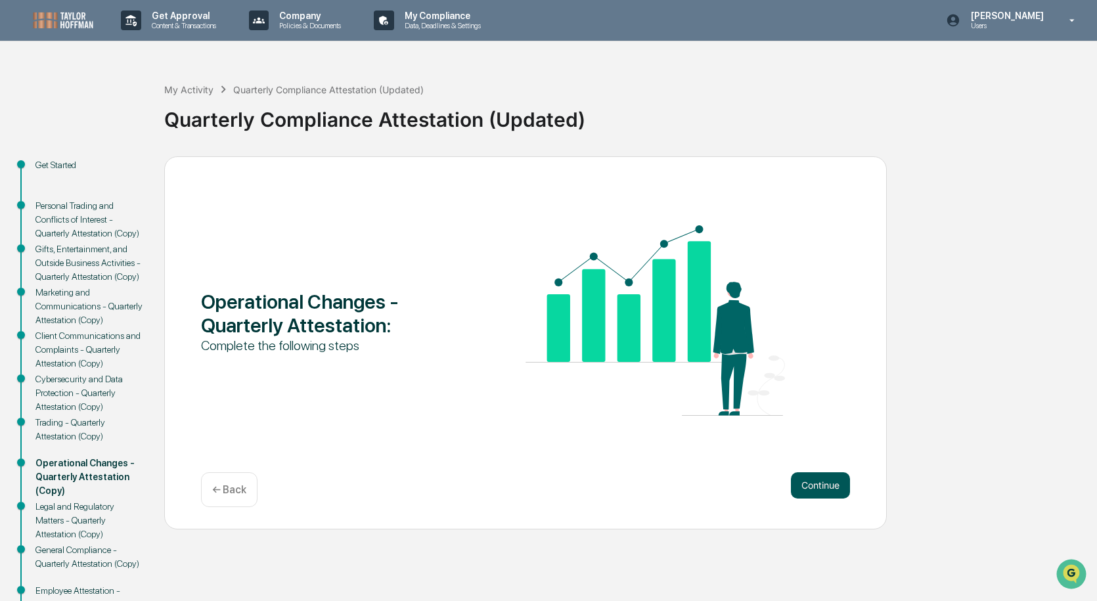
click at [814, 481] on button "Continue" at bounding box center [820, 485] width 59 height 26
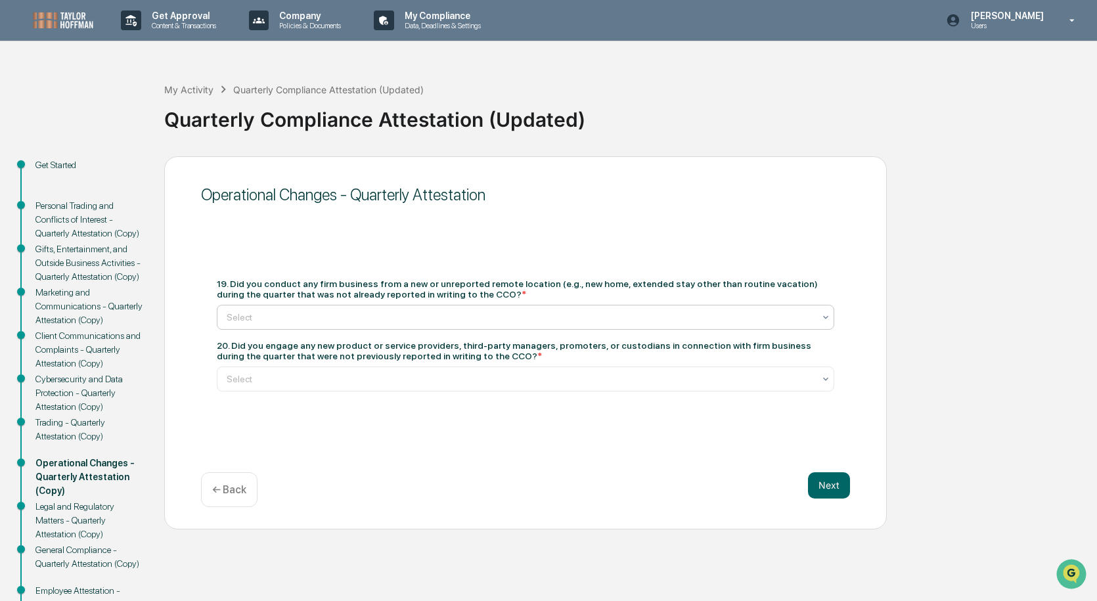
click at [510, 323] on div at bounding box center [520, 317] width 587 height 13
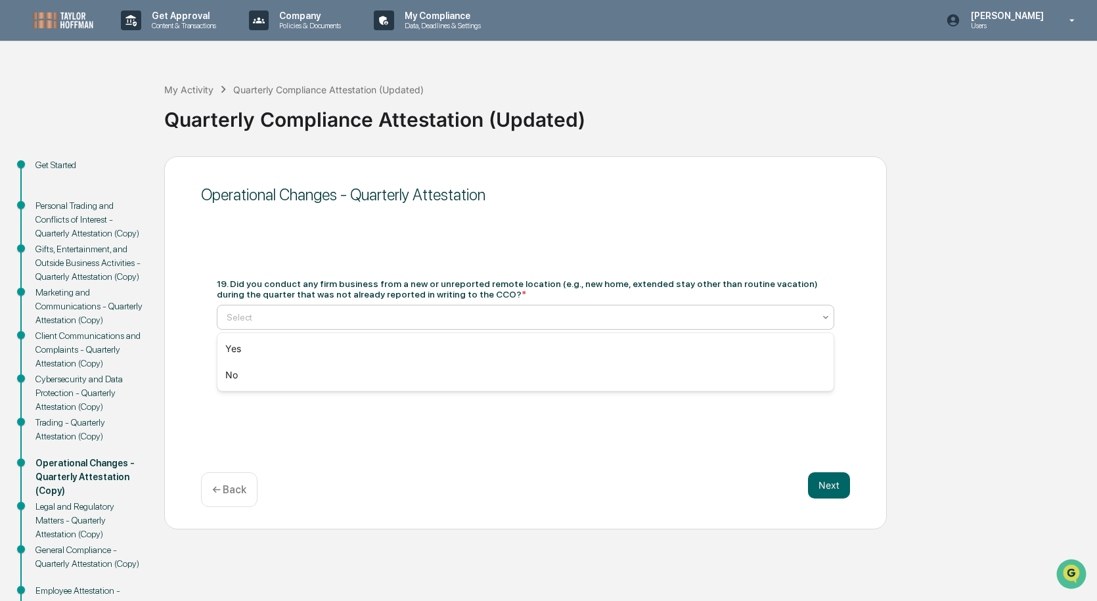
click at [489, 391] on div "Yes No" at bounding box center [525, 361] width 617 height 59
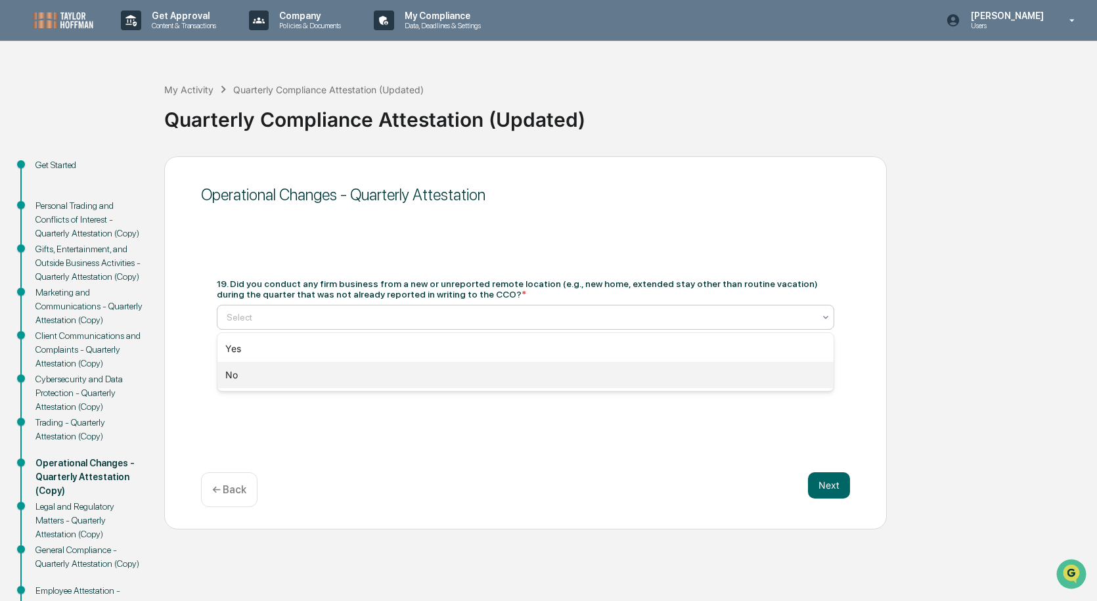
click at [488, 385] on div "No" at bounding box center [525, 375] width 616 height 26
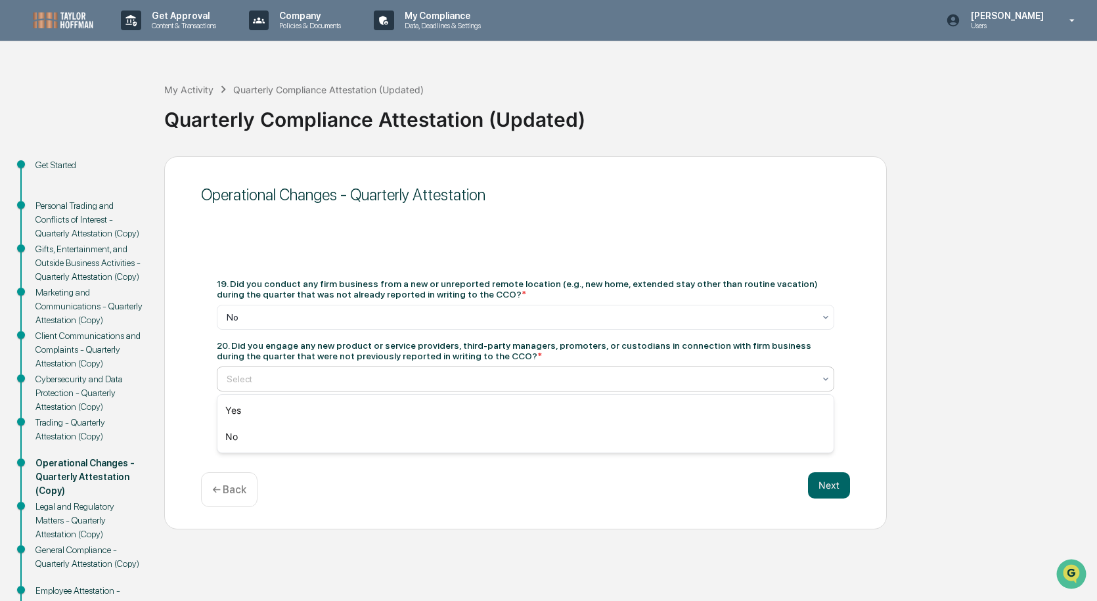
click at [485, 377] on div at bounding box center [520, 378] width 587 height 13
click at [460, 441] on div "No" at bounding box center [525, 437] width 616 height 26
click at [829, 477] on button "Next" at bounding box center [829, 485] width 42 height 26
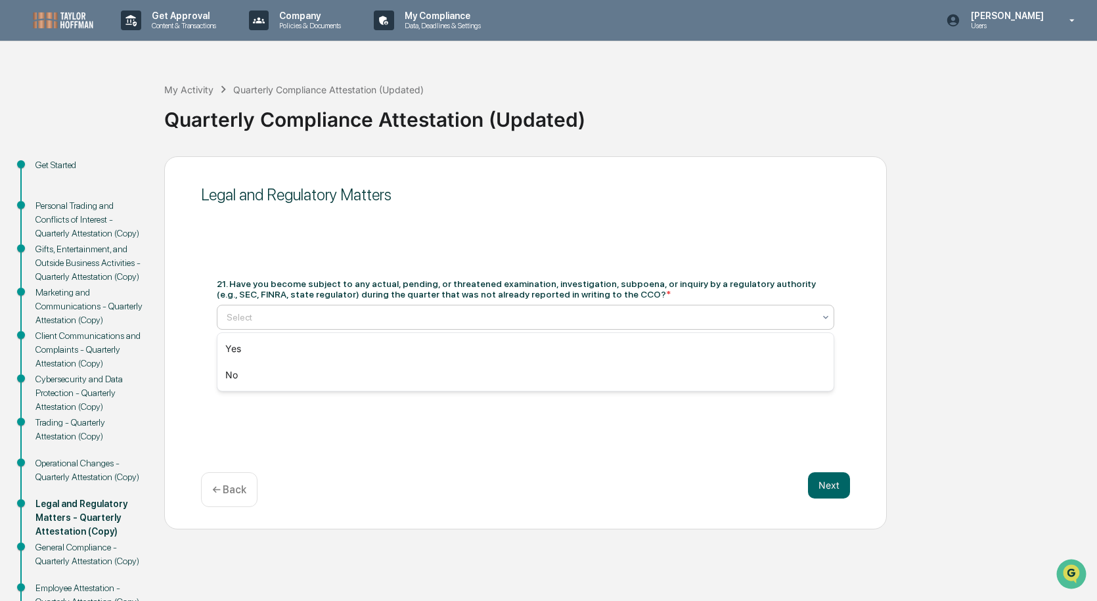
click at [605, 311] on div at bounding box center [520, 317] width 587 height 13
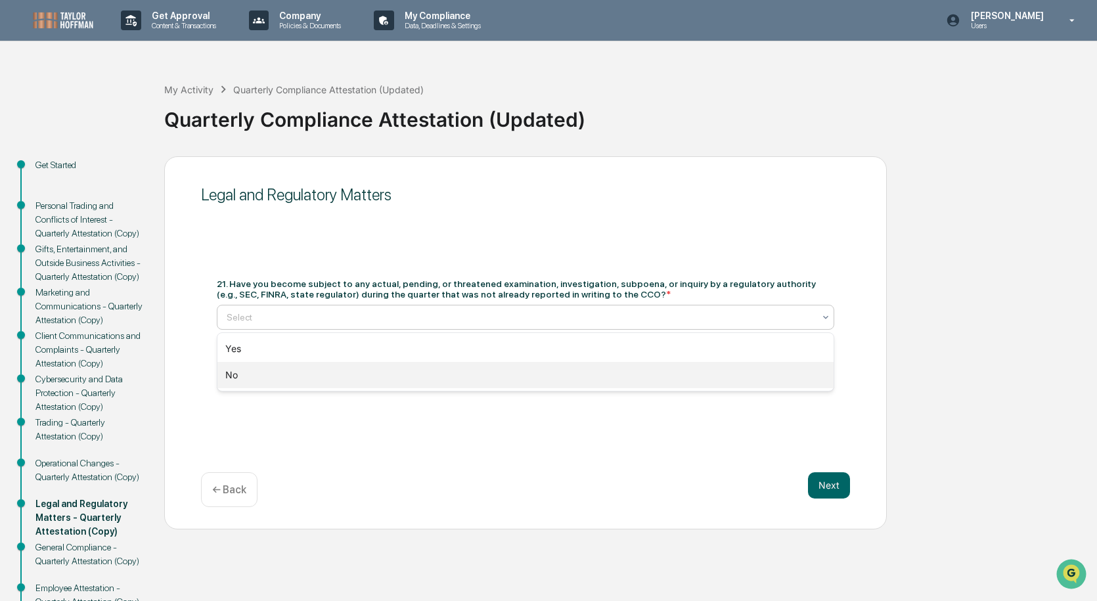
click at [535, 382] on div "No" at bounding box center [525, 375] width 616 height 26
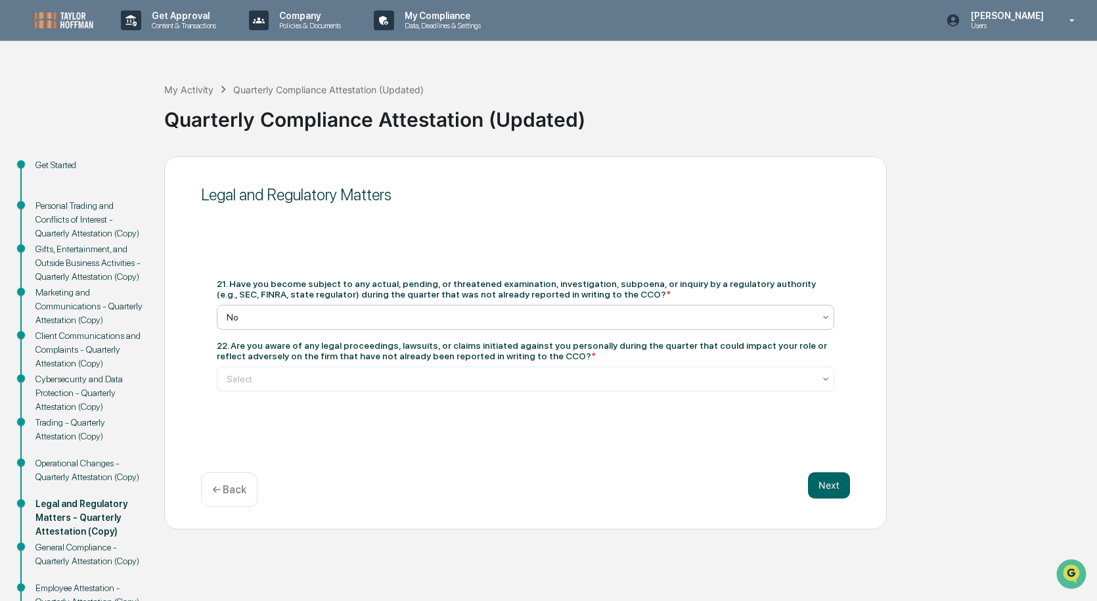
click at [535, 382] on div at bounding box center [520, 378] width 587 height 13
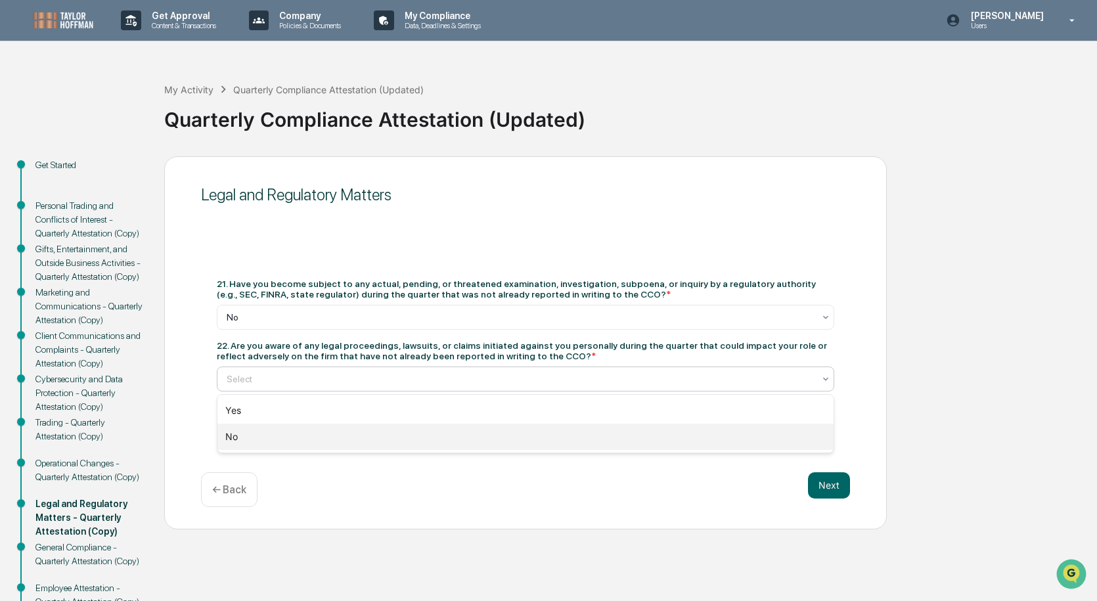
click at [516, 435] on div "No" at bounding box center [525, 437] width 616 height 26
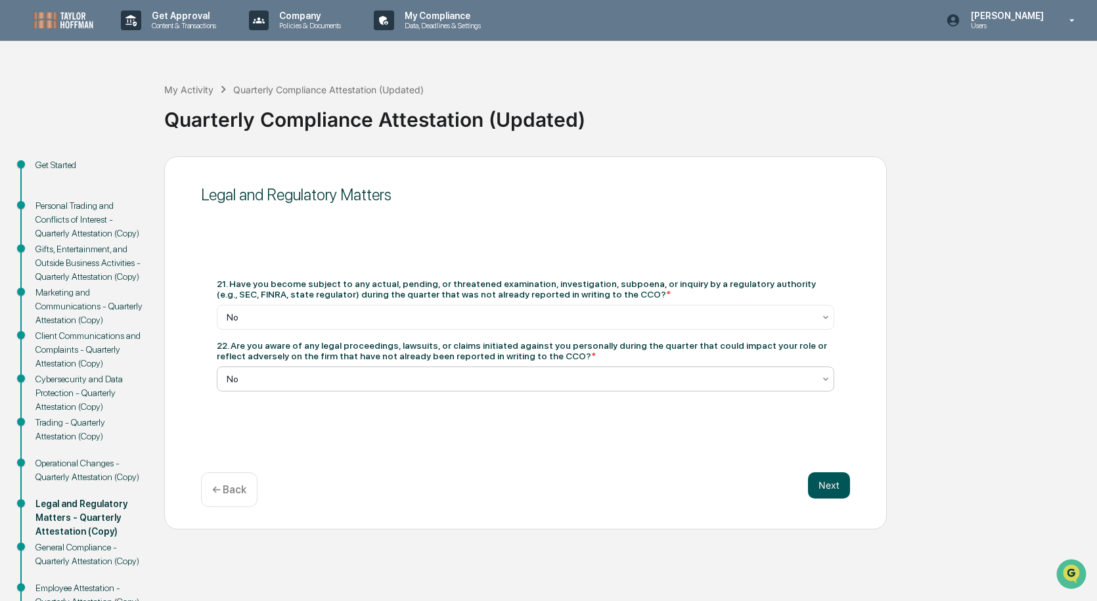
click at [831, 486] on button "Next" at bounding box center [829, 485] width 42 height 26
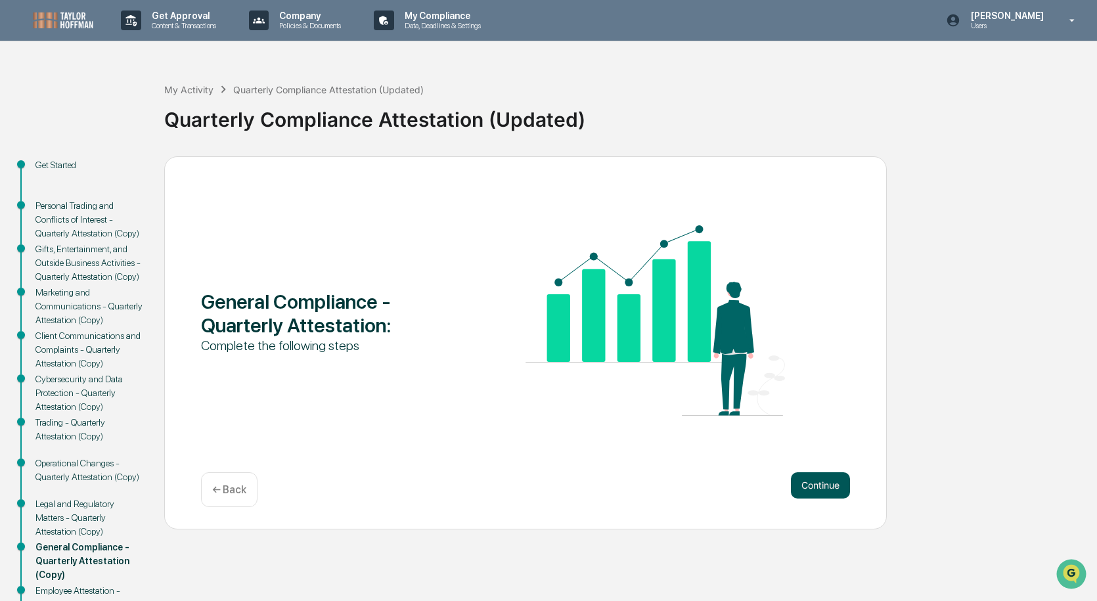
click at [819, 485] on button "Continue" at bounding box center [820, 485] width 59 height 26
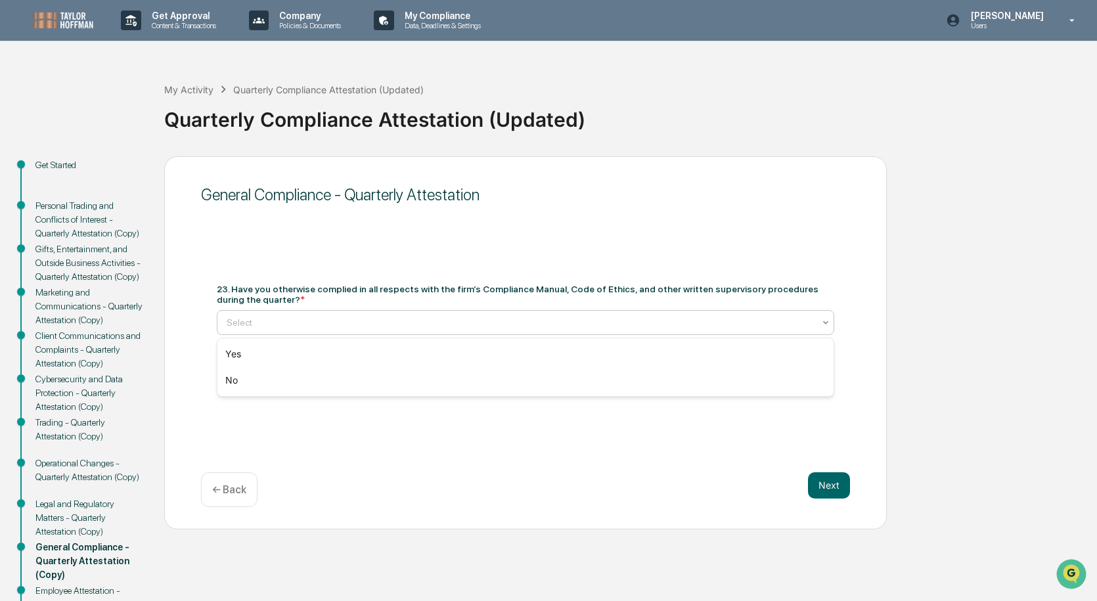
click at [472, 316] on div at bounding box center [520, 322] width 587 height 13
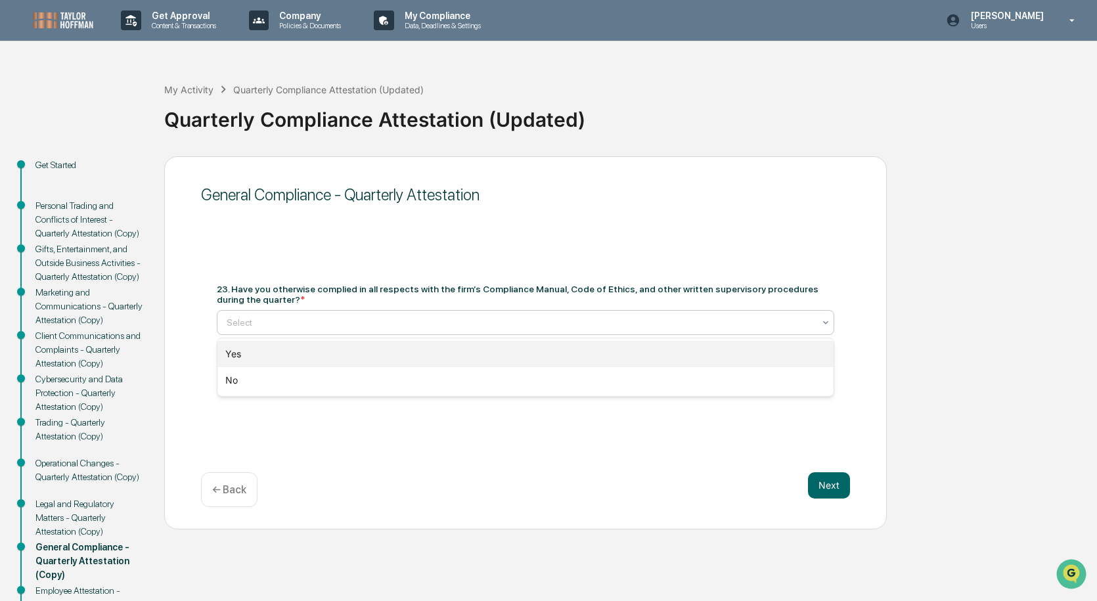
click at [468, 353] on div "Yes" at bounding box center [525, 354] width 616 height 26
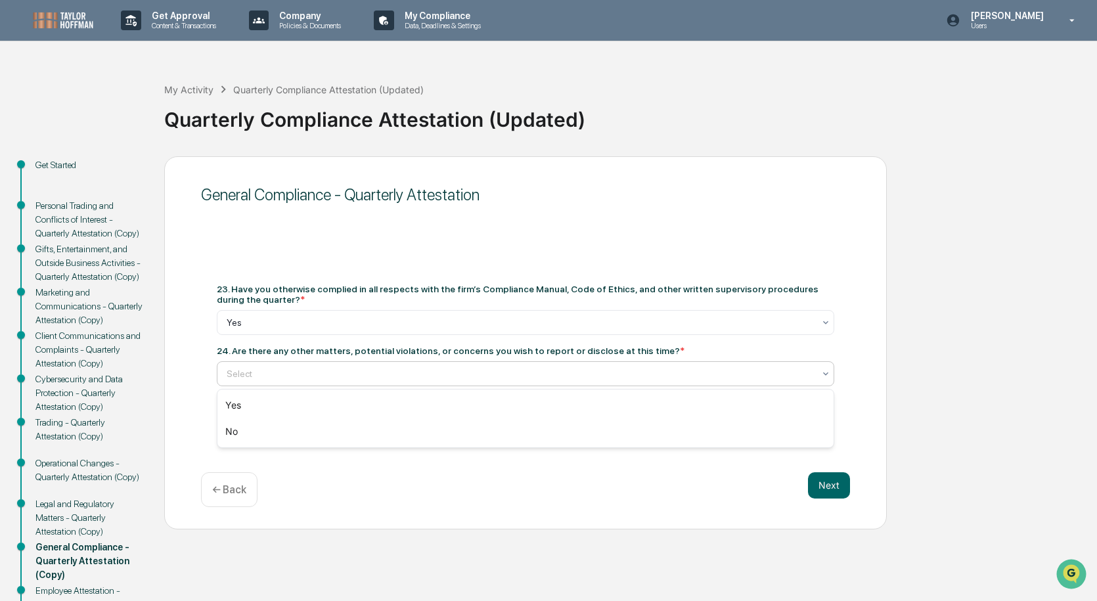
click at [471, 375] on div at bounding box center [520, 373] width 587 height 13
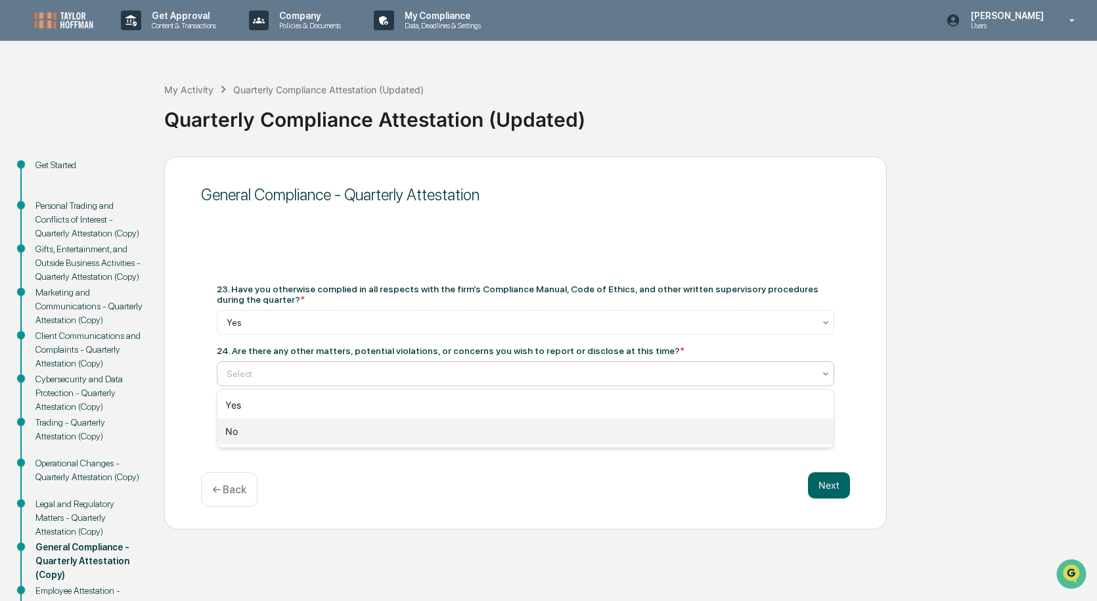
click at [468, 422] on div "No" at bounding box center [525, 431] width 616 height 26
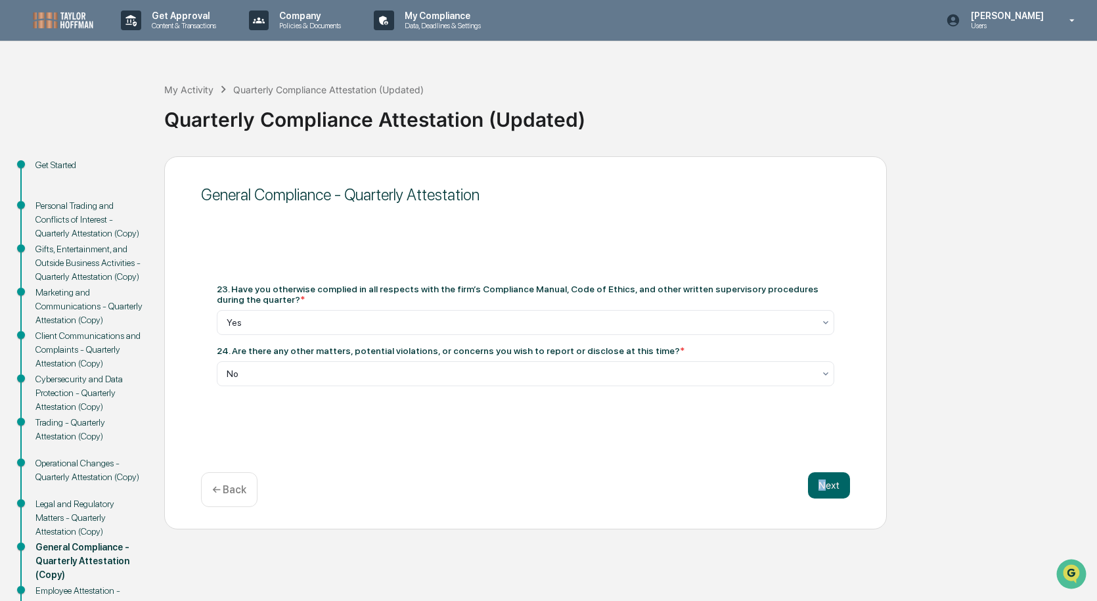
click at [824, 471] on div "General Compliance - Quarterly Attestation 23. Have you otherwise complied in a…" at bounding box center [525, 342] width 722 height 373
click at [830, 482] on button "Next" at bounding box center [829, 485] width 42 height 26
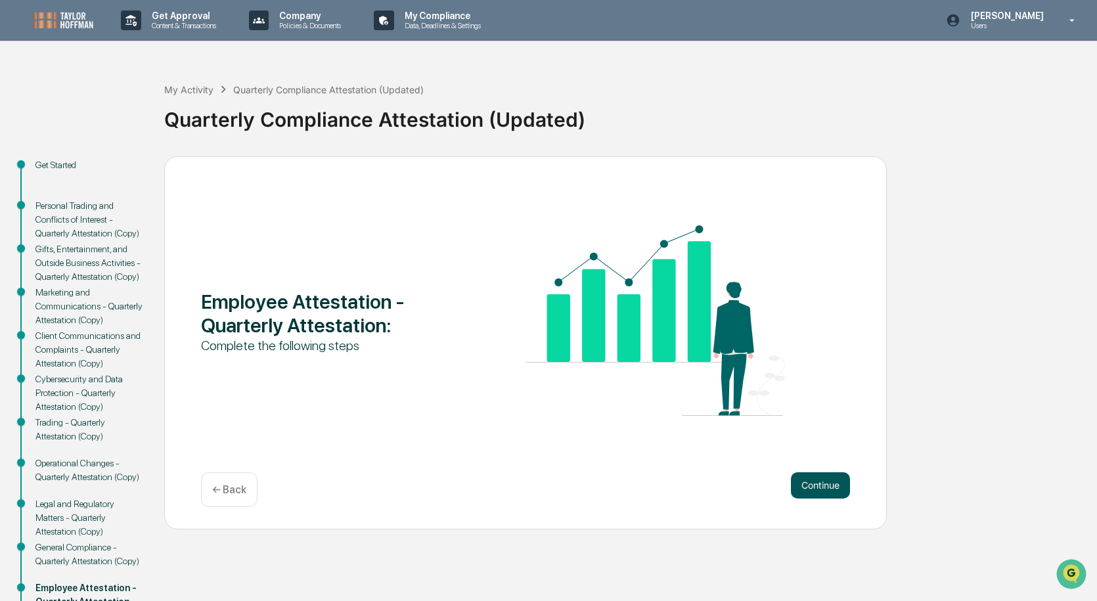
click at [828, 478] on button "Continue" at bounding box center [820, 485] width 59 height 26
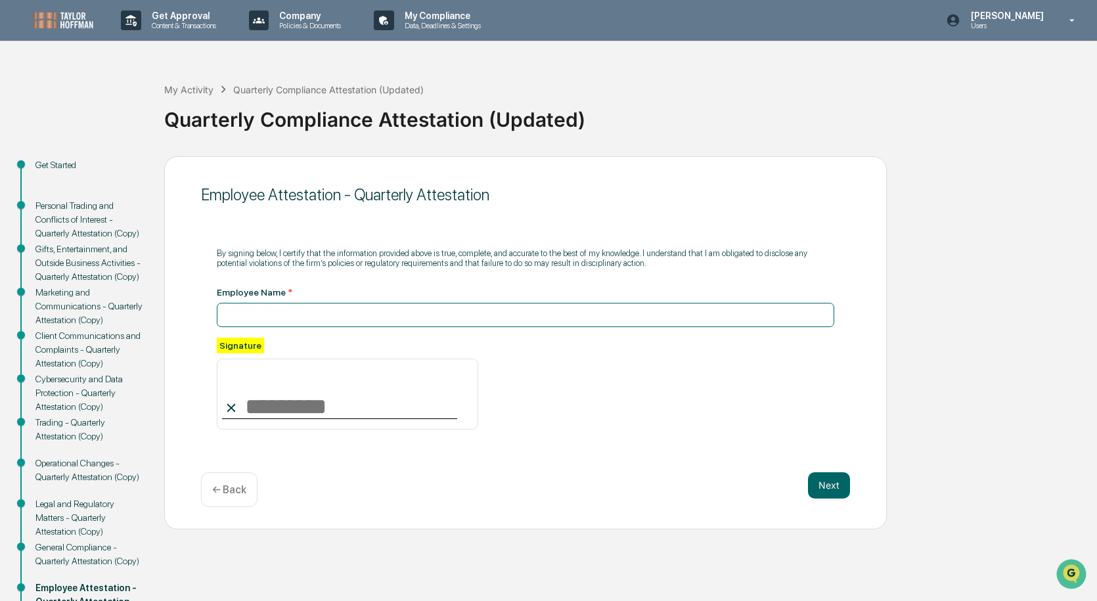
click at [250, 313] on input at bounding box center [525, 315] width 617 height 24
type input "**********"
click at [284, 410] on input at bounding box center [347, 394] width 261 height 71
type input "**********"
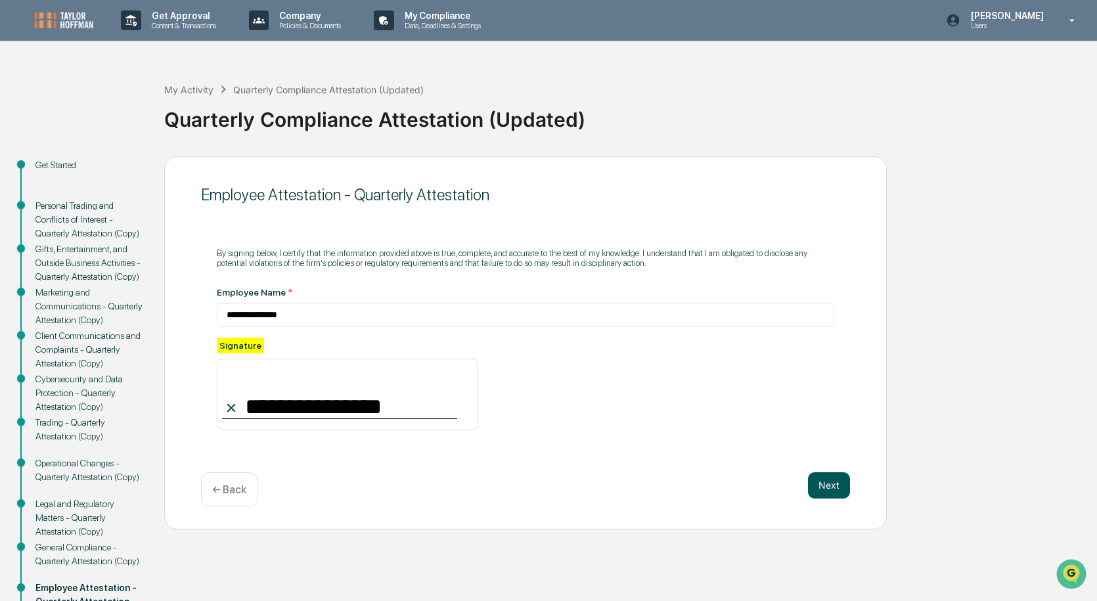
click at [815, 484] on button "Next" at bounding box center [829, 485] width 42 height 26
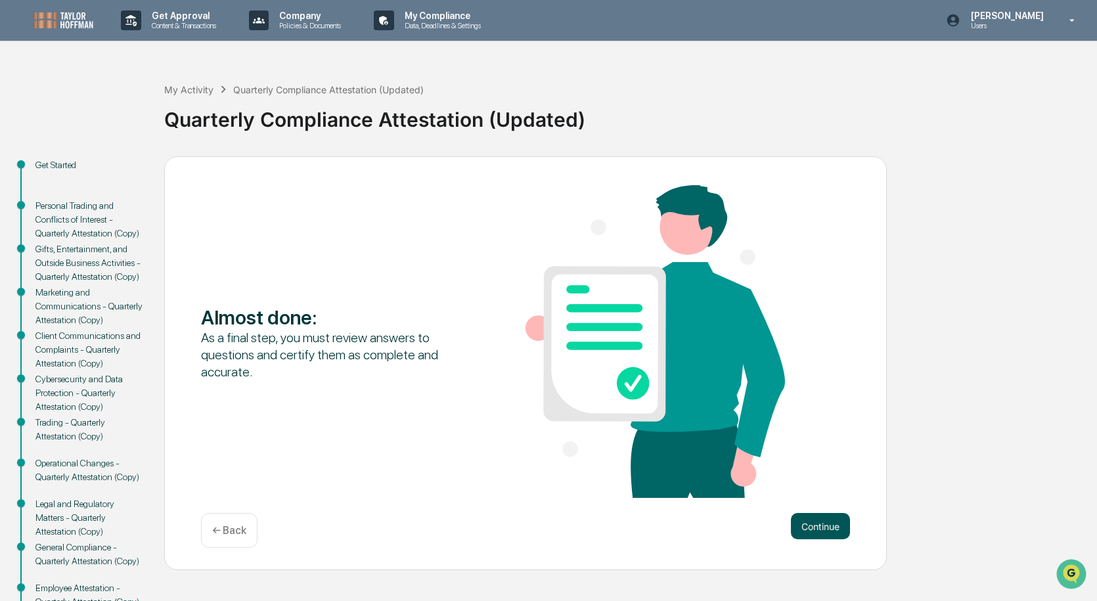
click at [839, 527] on button "Continue" at bounding box center [820, 526] width 59 height 26
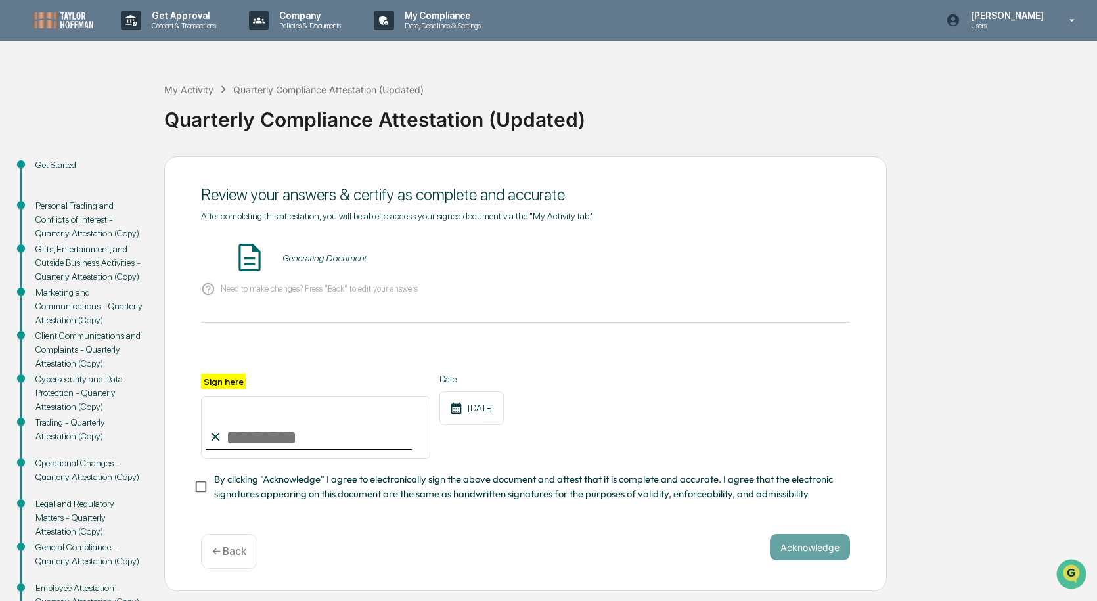
click at [252, 434] on input "Sign here" at bounding box center [315, 427] width 229 height 63
type input "**********"
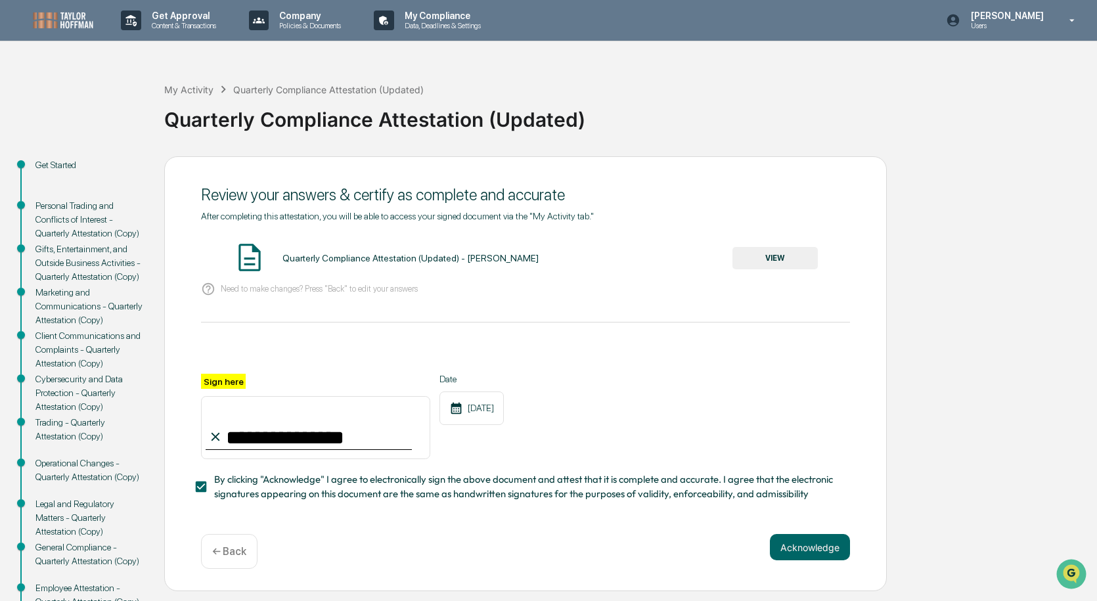
click at [787, 251] on button "VIEW" at bounding box center [774, 258] width 85 height 22
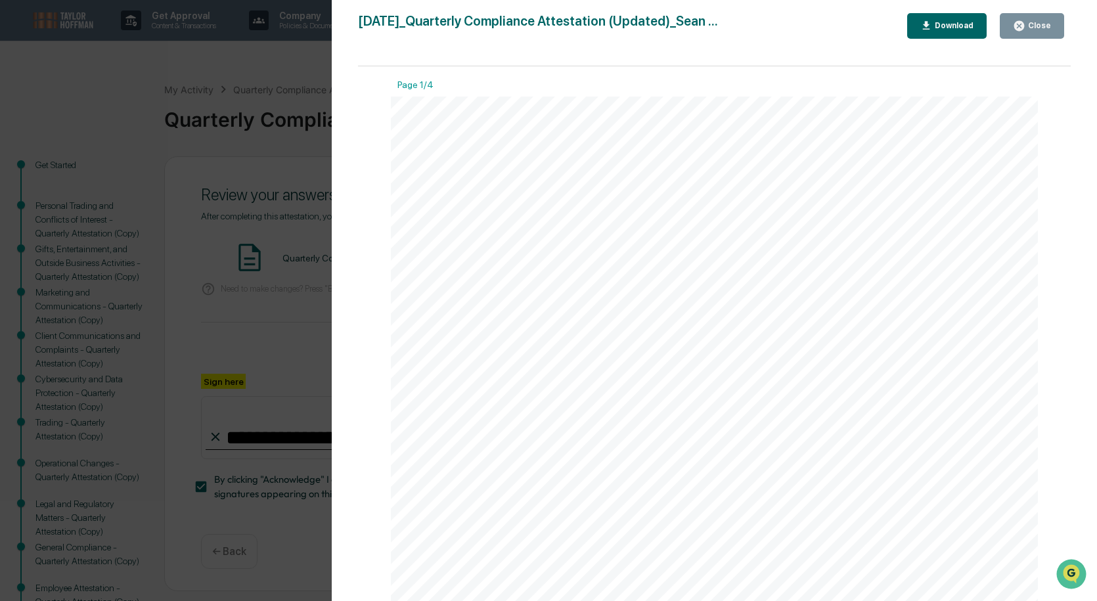
click at [1024, 24] on icon "button" at bounding box center [1019, 26] width 10 height 10
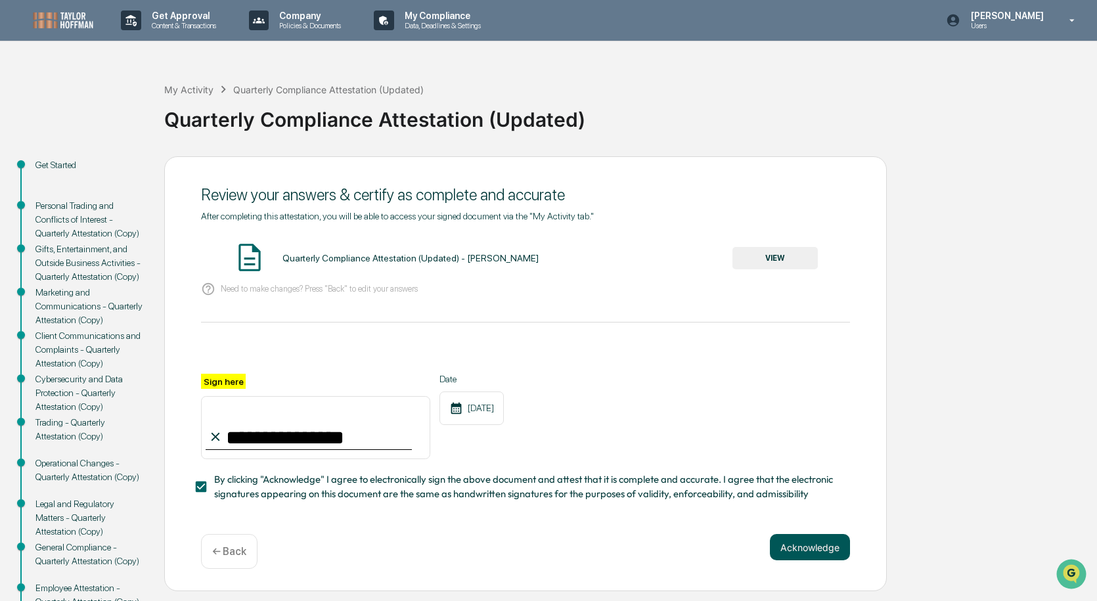
click at [808, 558] on button "Acknowledge" at bounding box center [810, 547] width 80 height 26
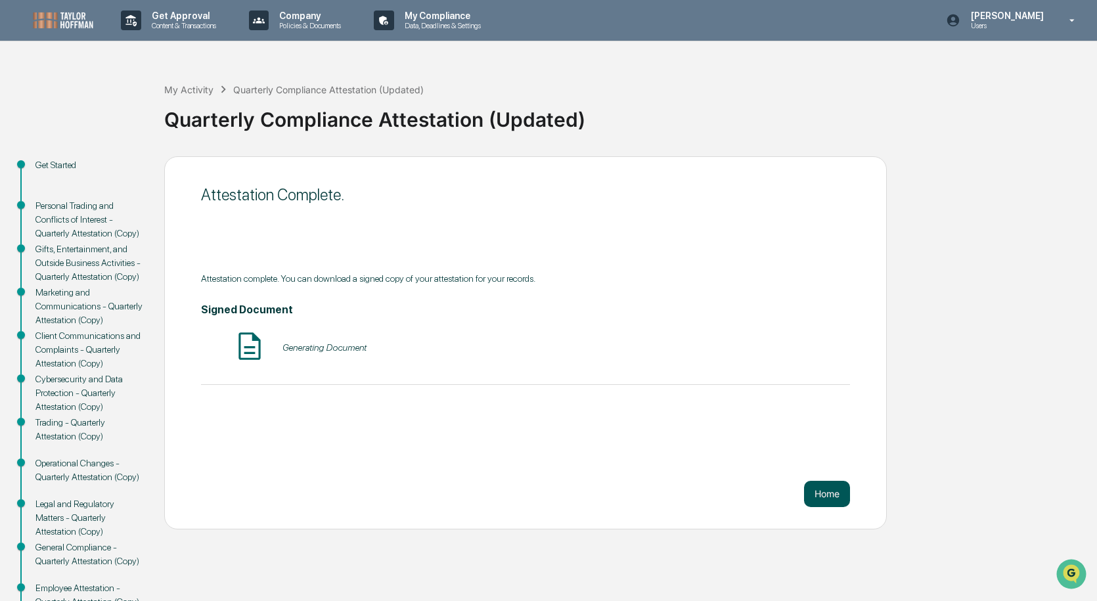
click at [832, 503] on button "Home" at bounding box center [827, 494] width 46 height 26
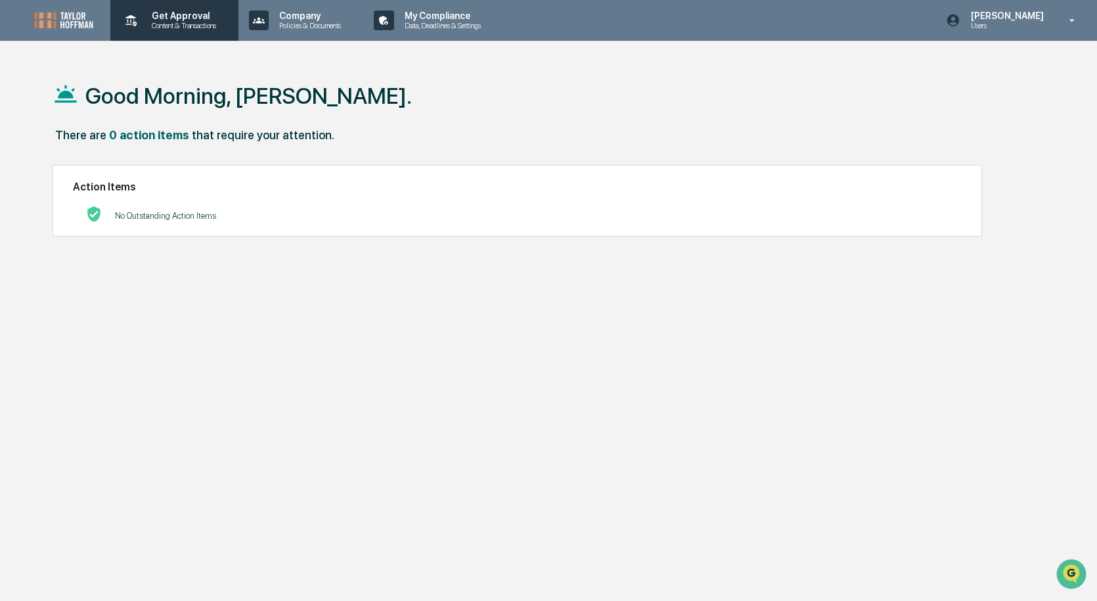
click at [223, 16] on p "Get Approval" at bounding box center [181, 16] width 81 height 11
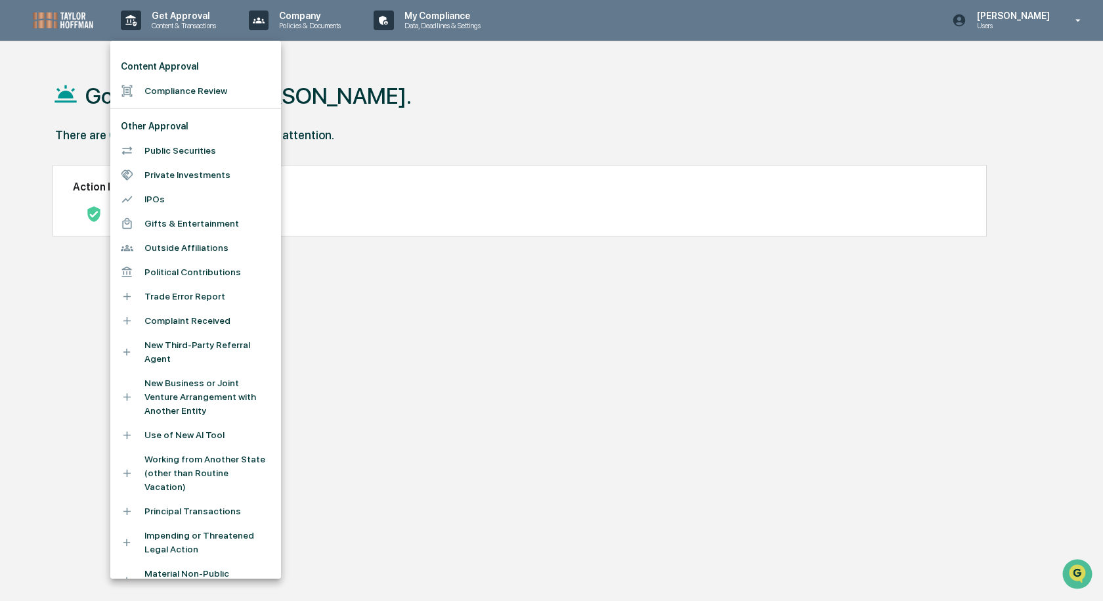
click at [219, 248] on li "Outside Affiliations" at bounding box center [195, 248] width 171 height 24
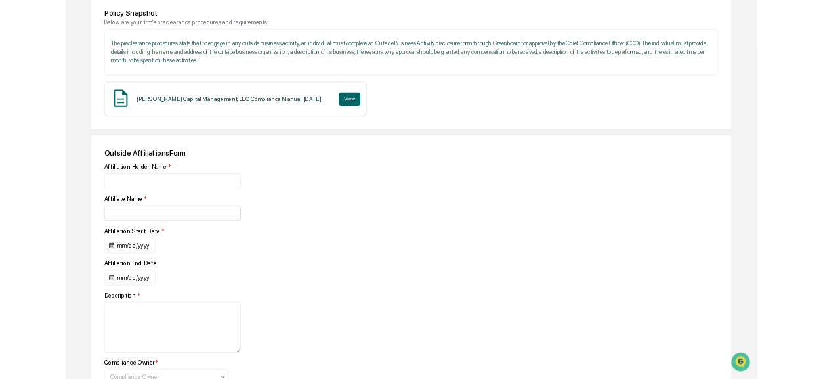
scroll to position [263, 0]
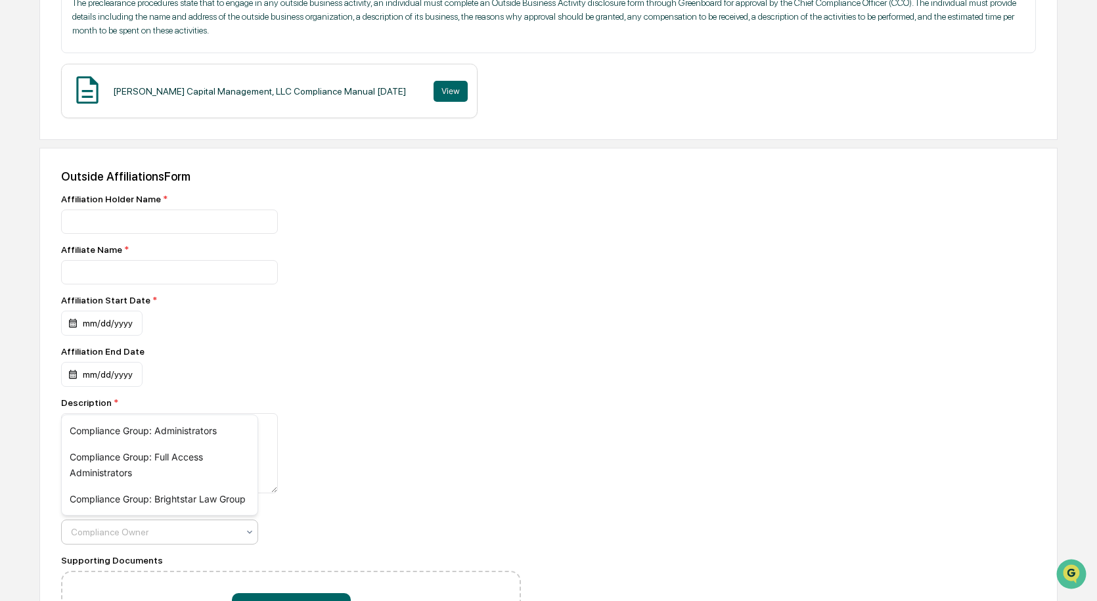
click at [190, 544] on div "Compliance Owner" at bounding box center [159, 531] width 197 height 25
click at [182, 496] on div "Compliance Group: Brightstar Law Group" at bounding box center [160, 499] width 196 height 26
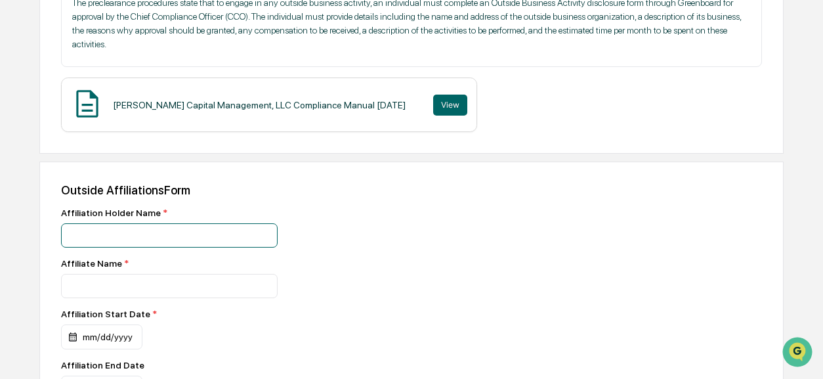
click at [133, 234] on input at bounding box center [169, 235] width 217 height 24
type input "**********"
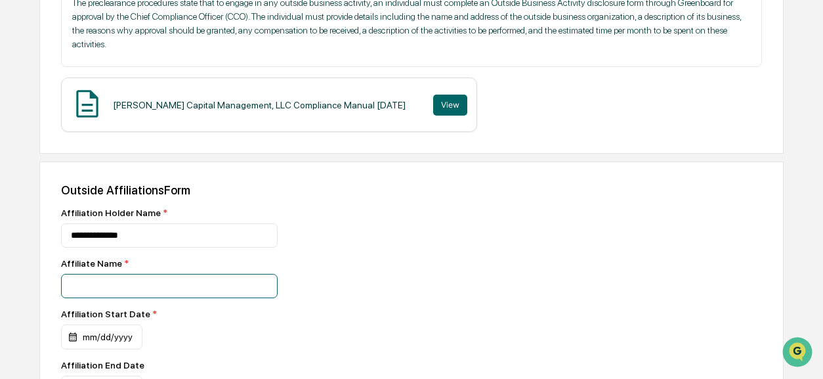
click at [190, 296] on input at bounding box center [169, 286] width 217 height 24
type input "**********"
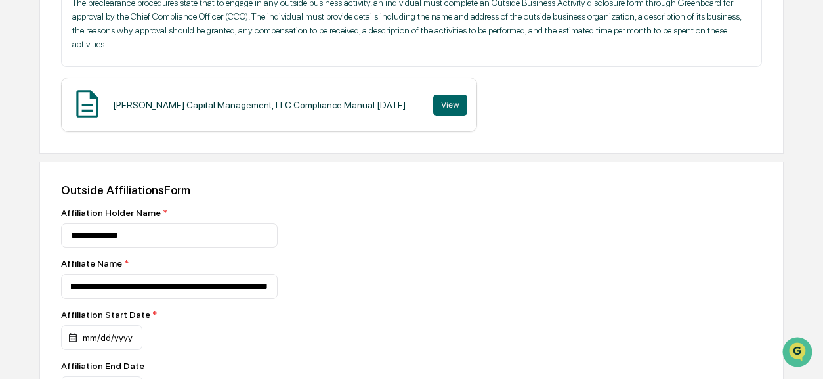
scroll to position [0, 0]
click at [116, 330] on div "mm/dd/yyyy" at bounding box center [101, 337] width 81 height 25
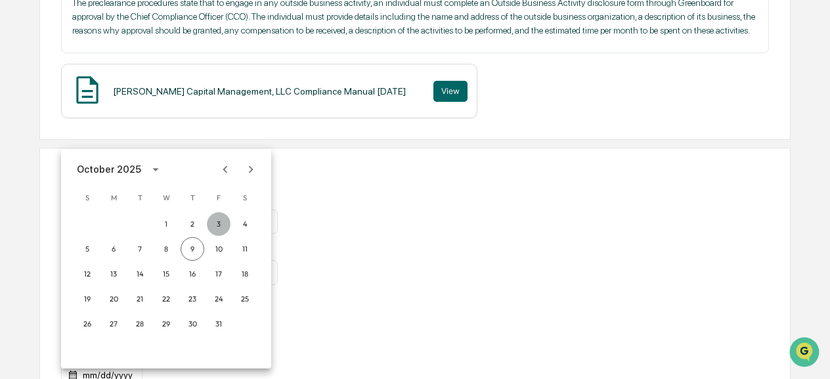
click at [217, 226] on button "3" at bounding box center [219, 224] width 24 height 24
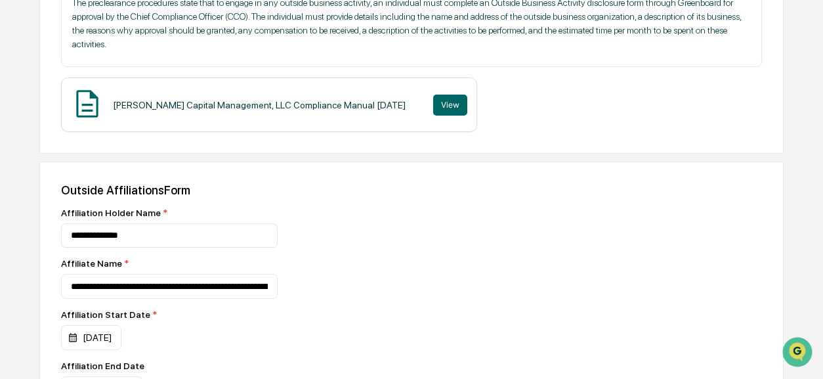
scroll to position [328, 0]
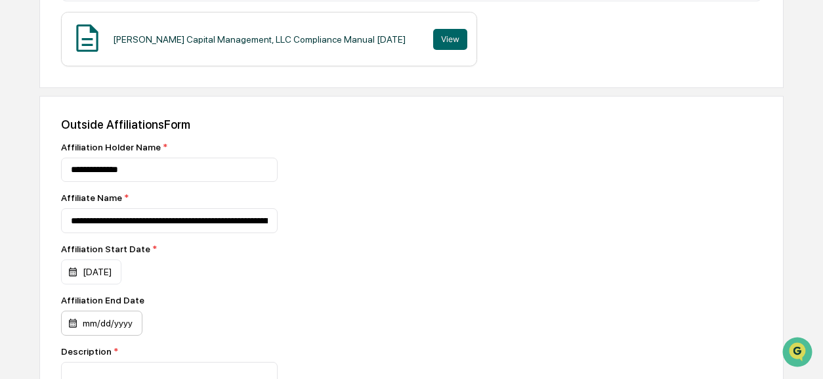
click at [81, 322] on div "mm/dd/yyyy" at bounding box center [101, 323] width 81 height 25
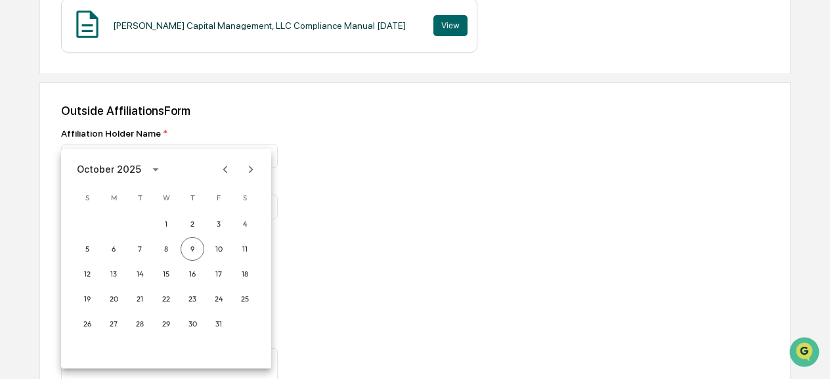
click at [468, 259] on div at bounding box center [415, 189] width 830 height 379
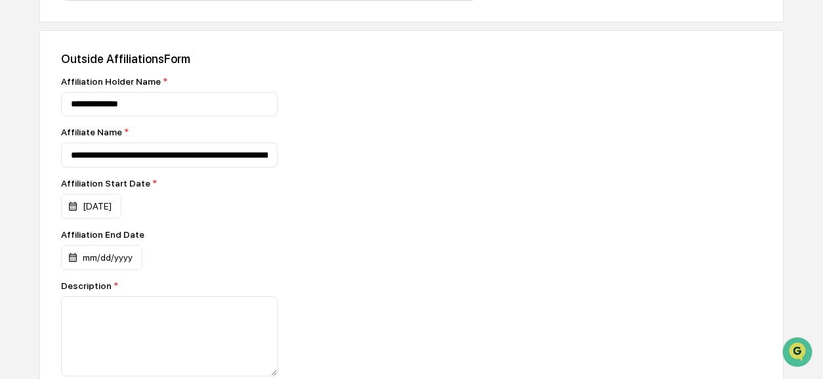
scroll to position [460, 0]
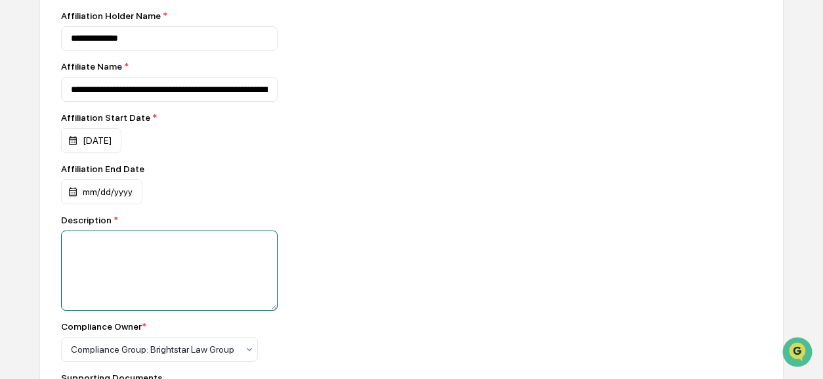
click at [146, 256] on textarea at bounding box center [169, 270] width 217 height 80
paste textarea "**********"
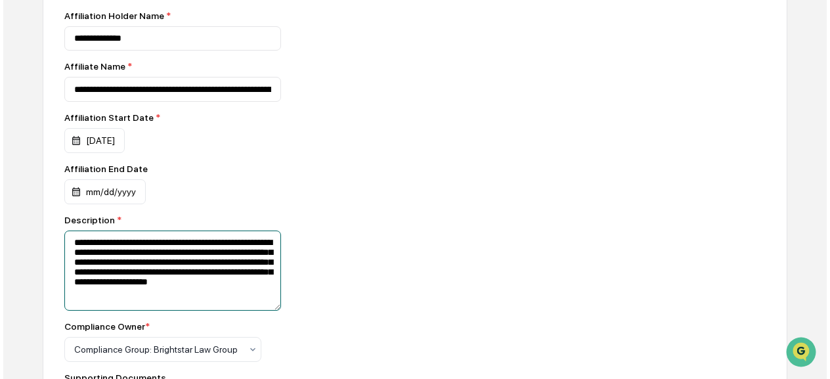
scroll to position [525, 0]
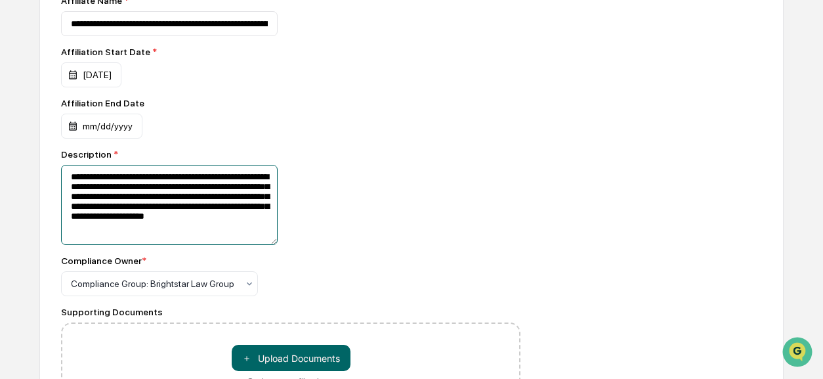
type textarea "**********"
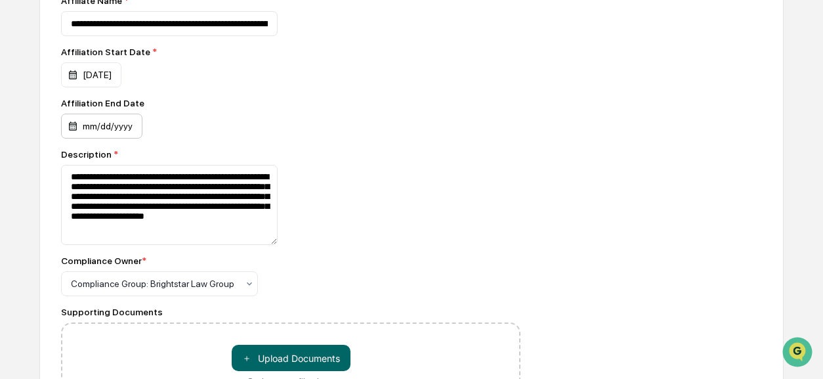
click at [103, 130] on div "mm/dd/yyyy" at bounding box center [101, 126] width 81 height 25
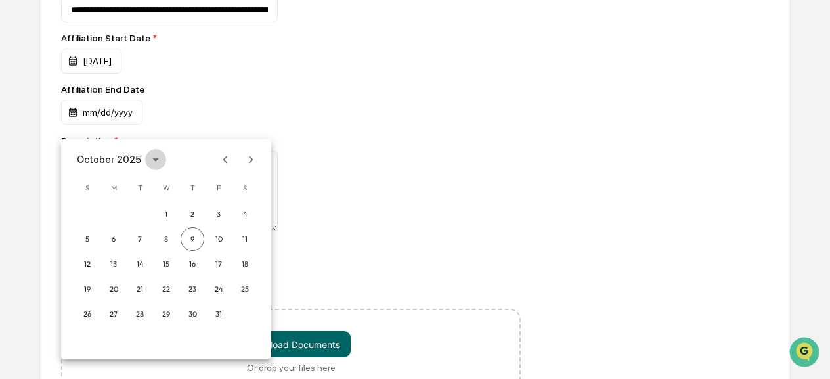
click at [158, 160] on icon "calendar view is open, switch to year view" at bounding box center [155, 159] width 14 height 14
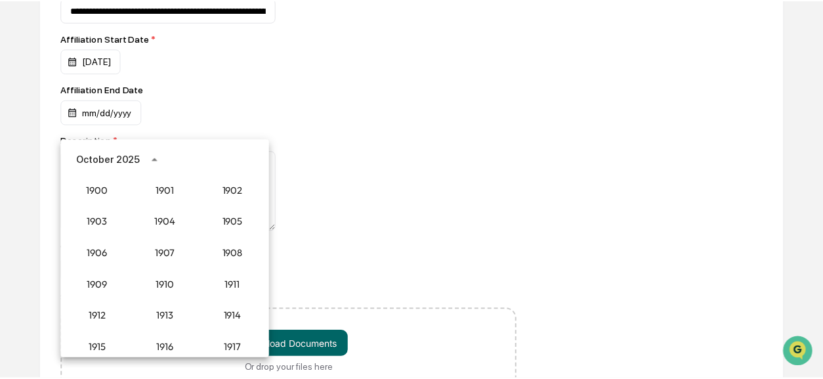
scroll to position [1216, 0]
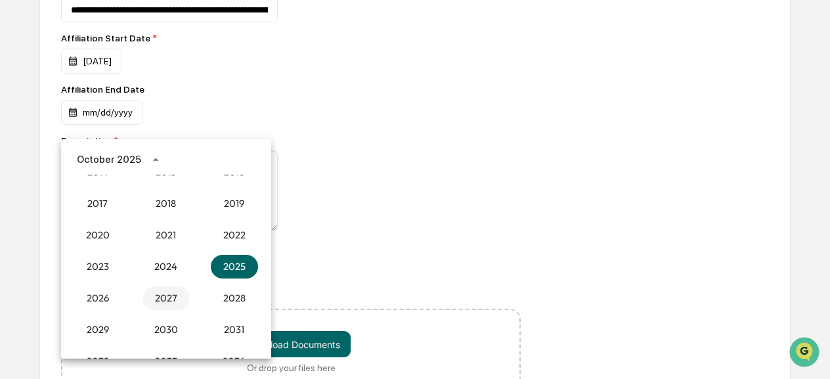
click at [167, 304] on button "2027" at bounding box center [165, 298] width 47 height 24
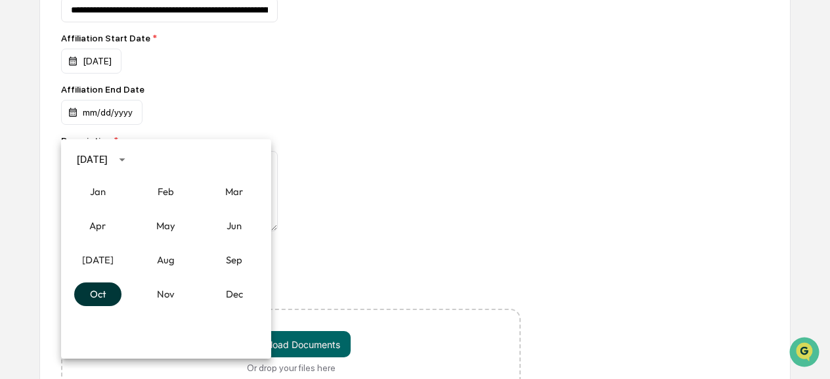
click at [108, 298] on button "Oct" at bounding box center [97, 294] width 47 height 24
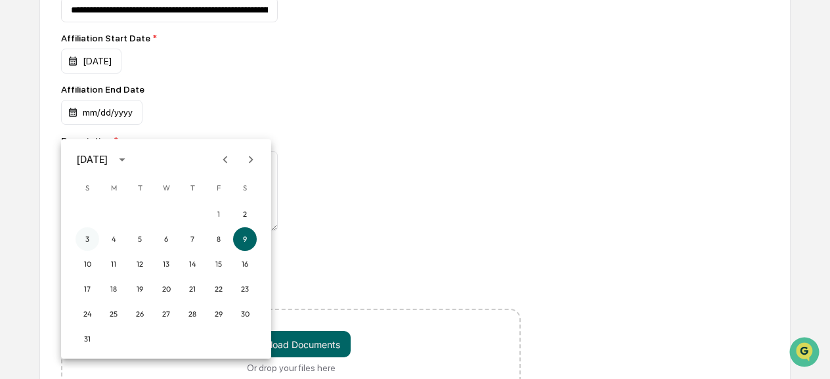
click at [80, 241] on button "3" at bounding box center [88, 239] width 24 height 24
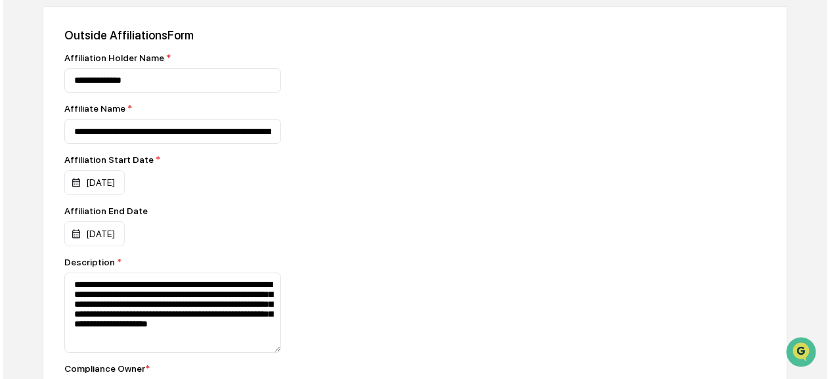
scroll to position [615, 0]
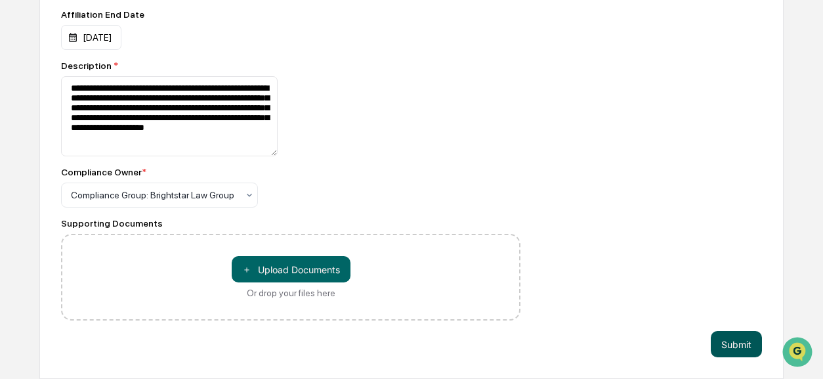
click at [737, 344] on button "Submit" at bounding box center [736, 344] width 51 height 26
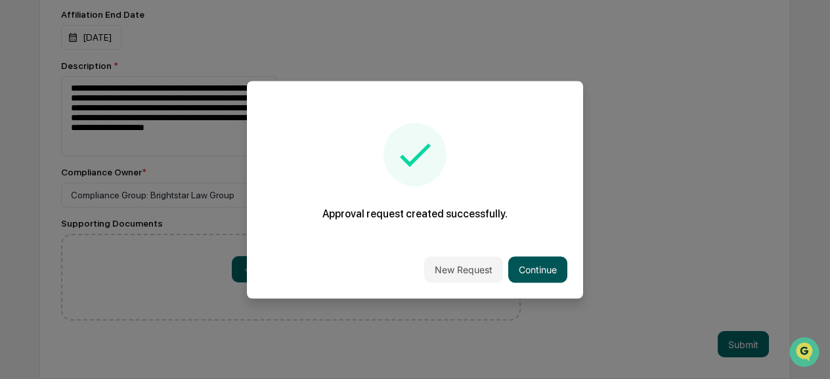
click at [531, 273] on button "Continue" at bounding box center [537, 269] width 59 height 26
